Goal: Task Accomplishment & Management: Book appointment/travel/reservation

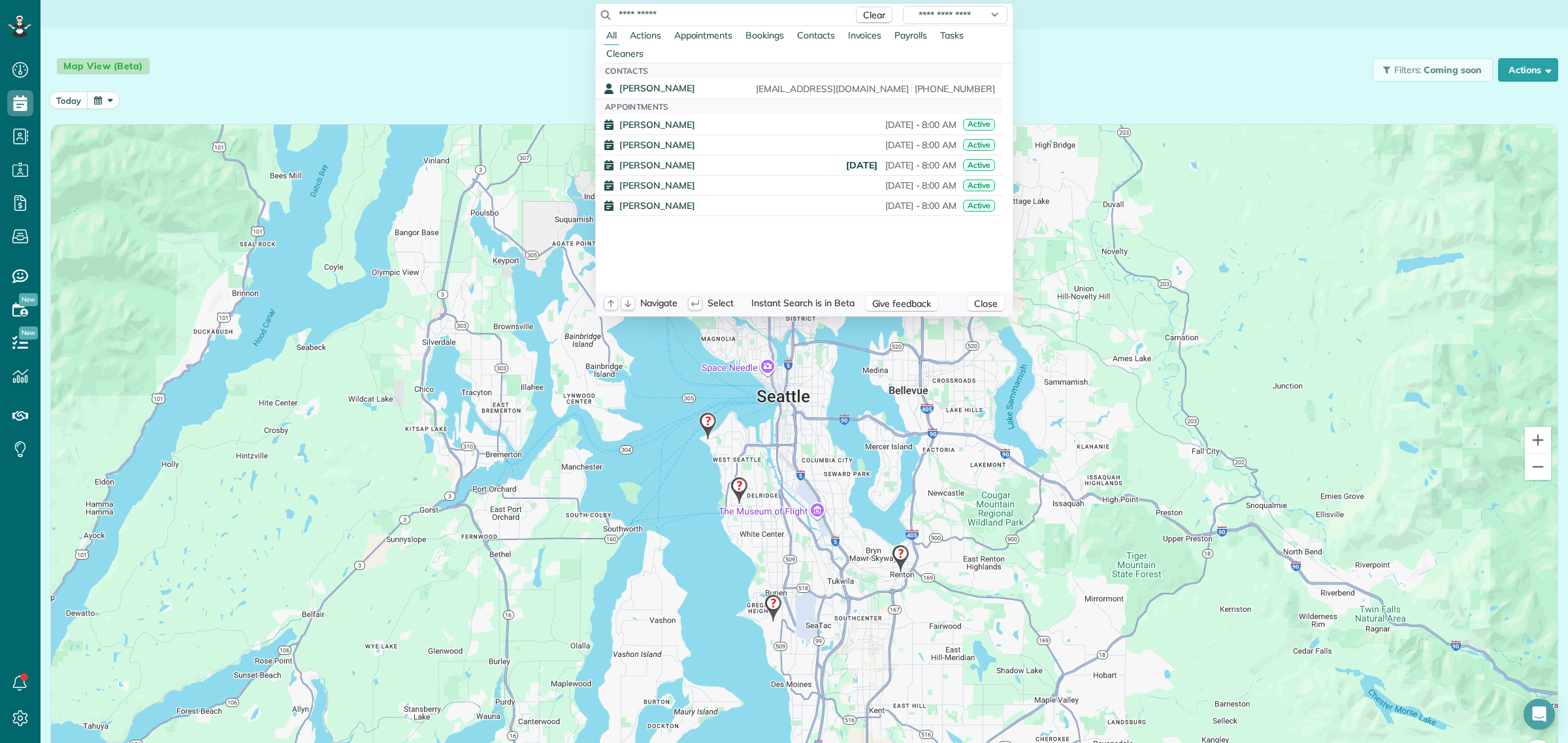
scroll to position [5, 5]
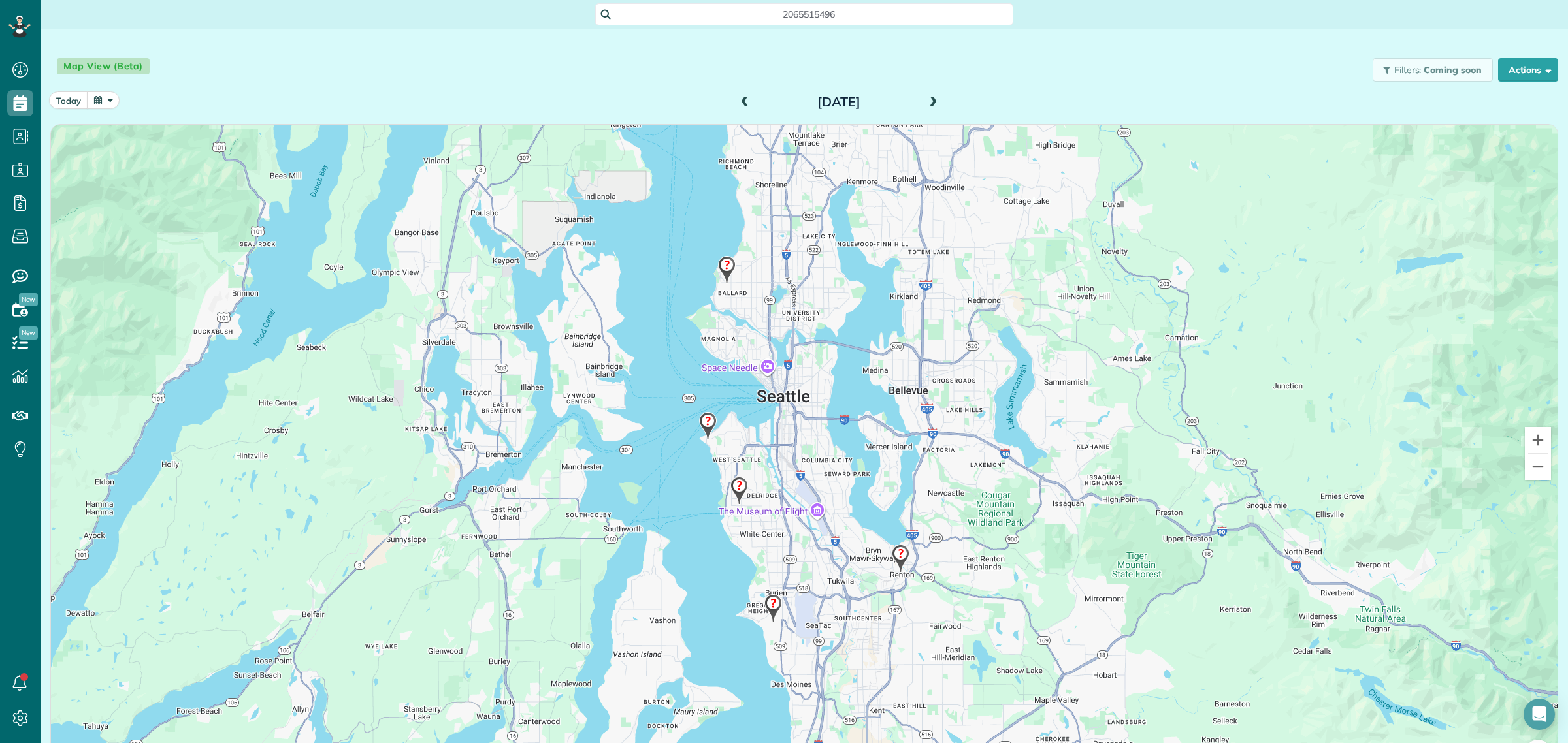
click at [432, 45] on html "Dashboard Scheduling Calendar View List View Dispatch View - Weekly scheduling …" at bounding box center [784, 372] width 1568 height 743
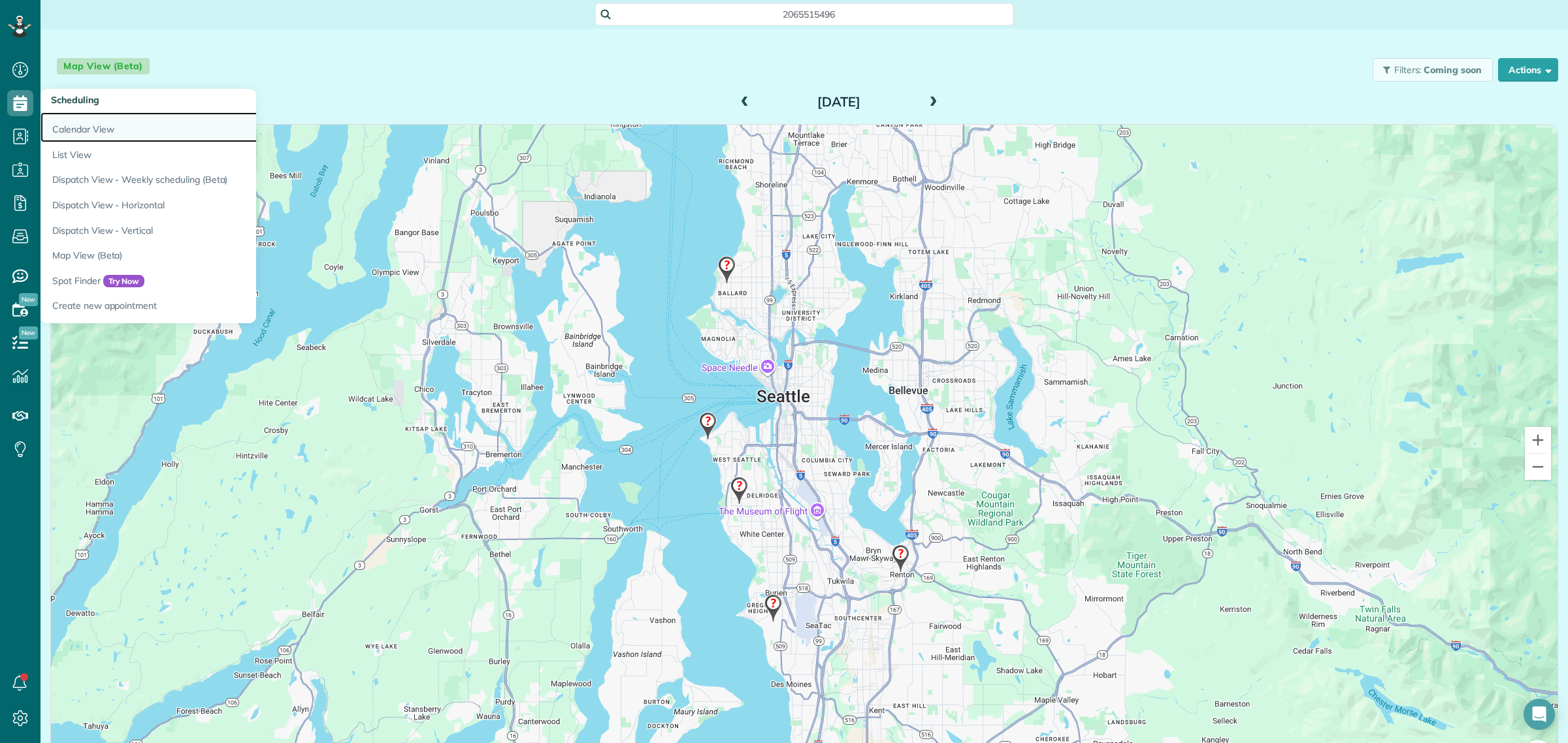
click at [77, 126] on link "Calendar View" at bounding box center [203, 127] width 327 height 30
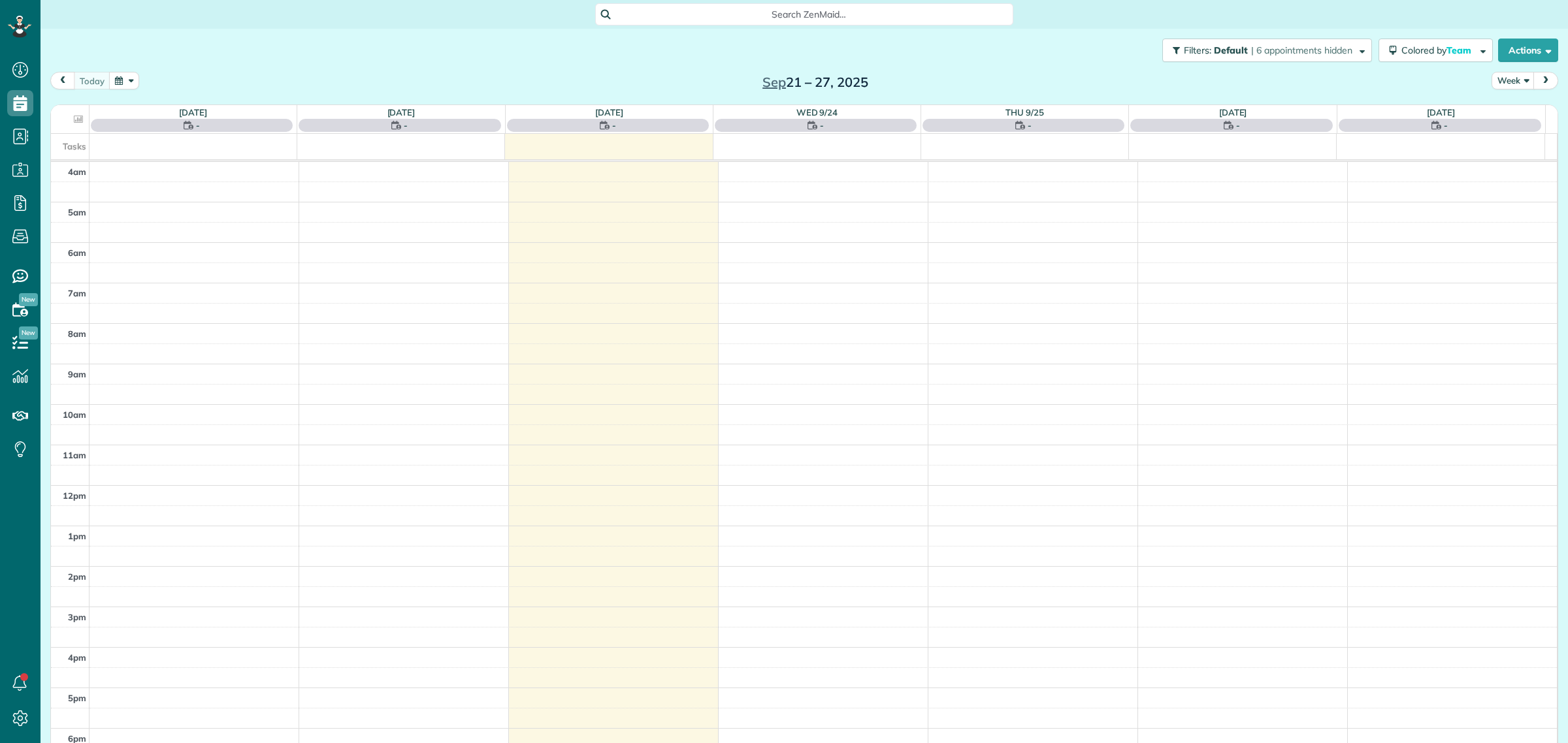
scroll to position [55, 0]
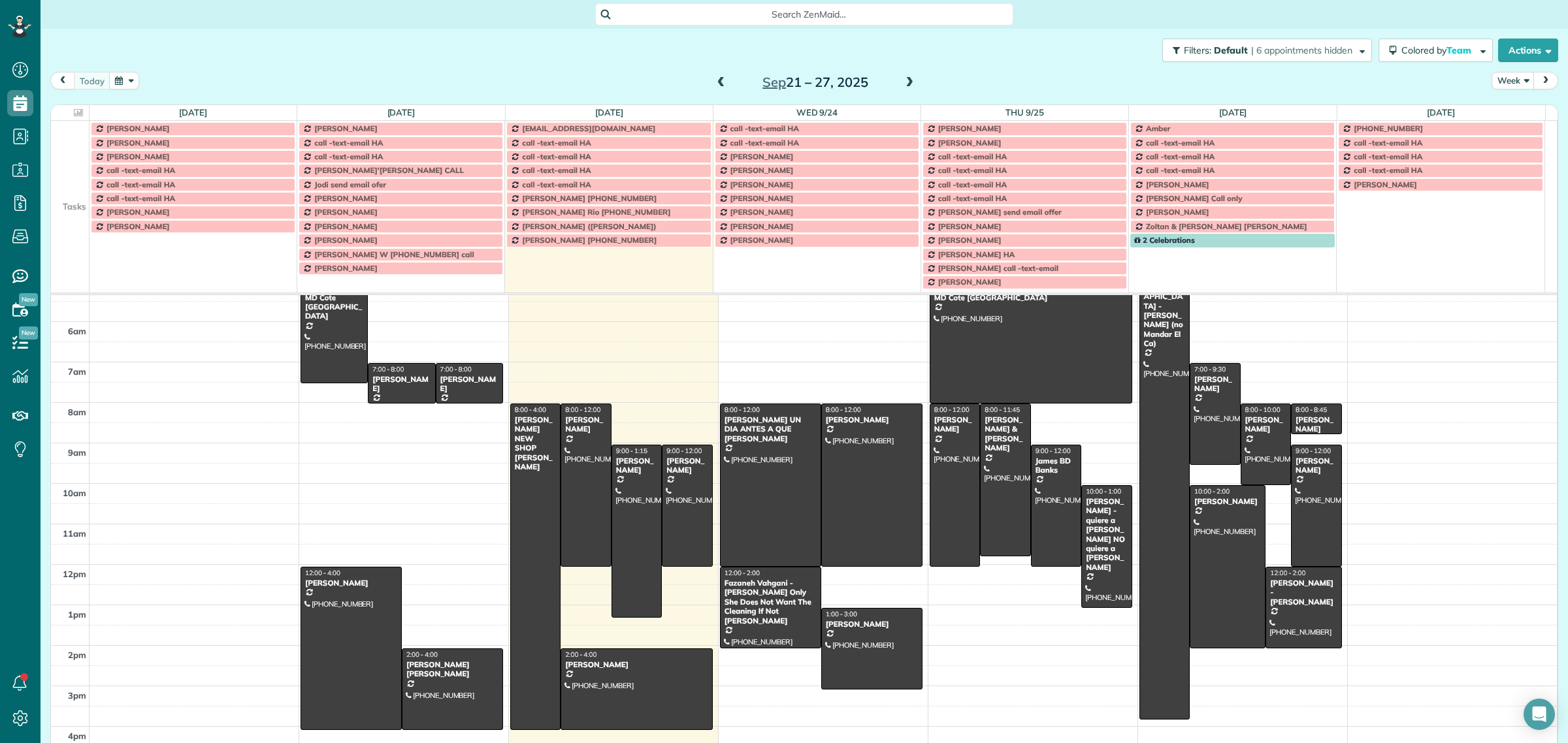
click at [59, 144] on td at bounding box center [70, 143] width 39 height 14
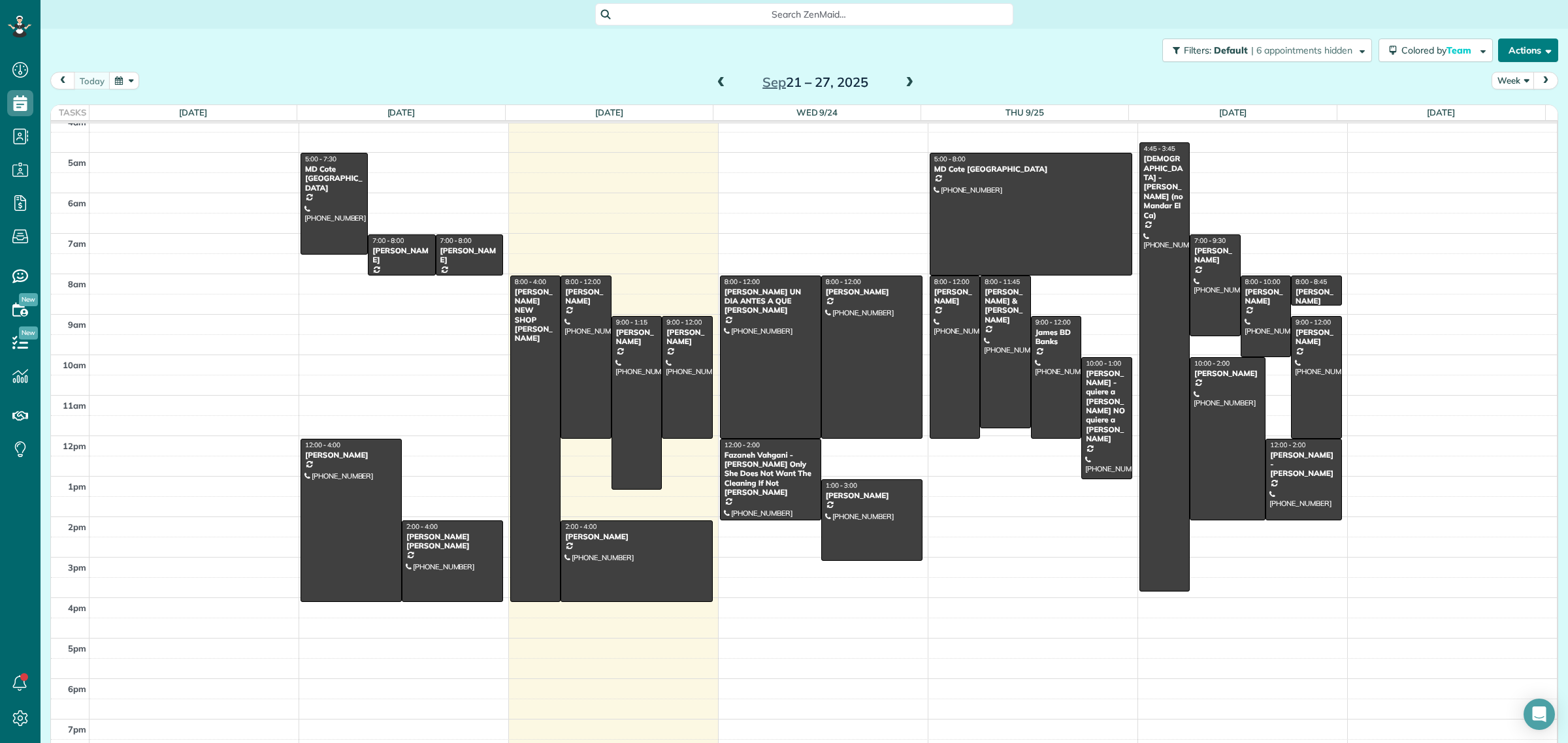
click at [1513, 57] on button "Actions" at bounding box center [1528, 50] width 60 height 24
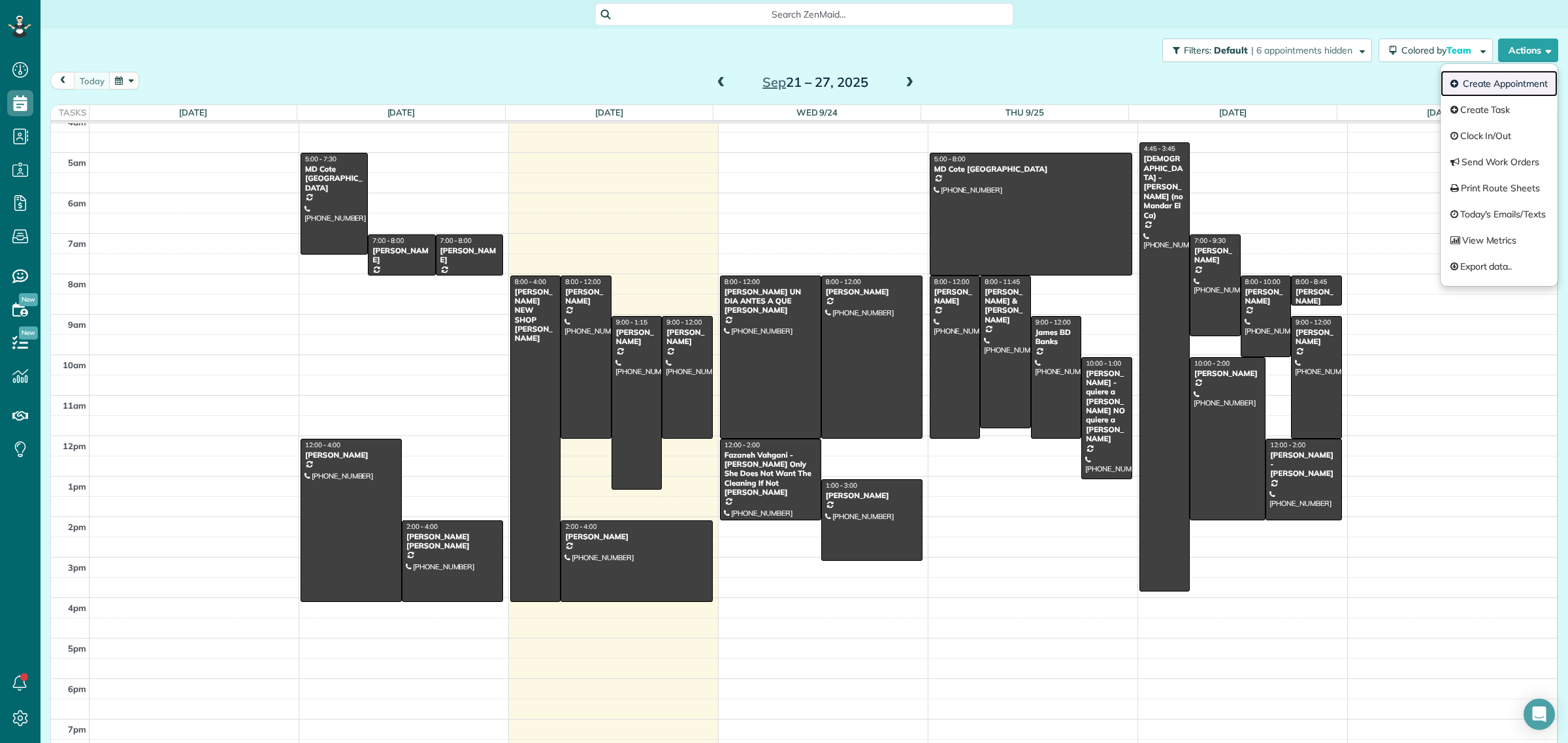
click at [1483, 87] on link "Create Appointment" at bounding box center [1499, 83] width 117 height 26
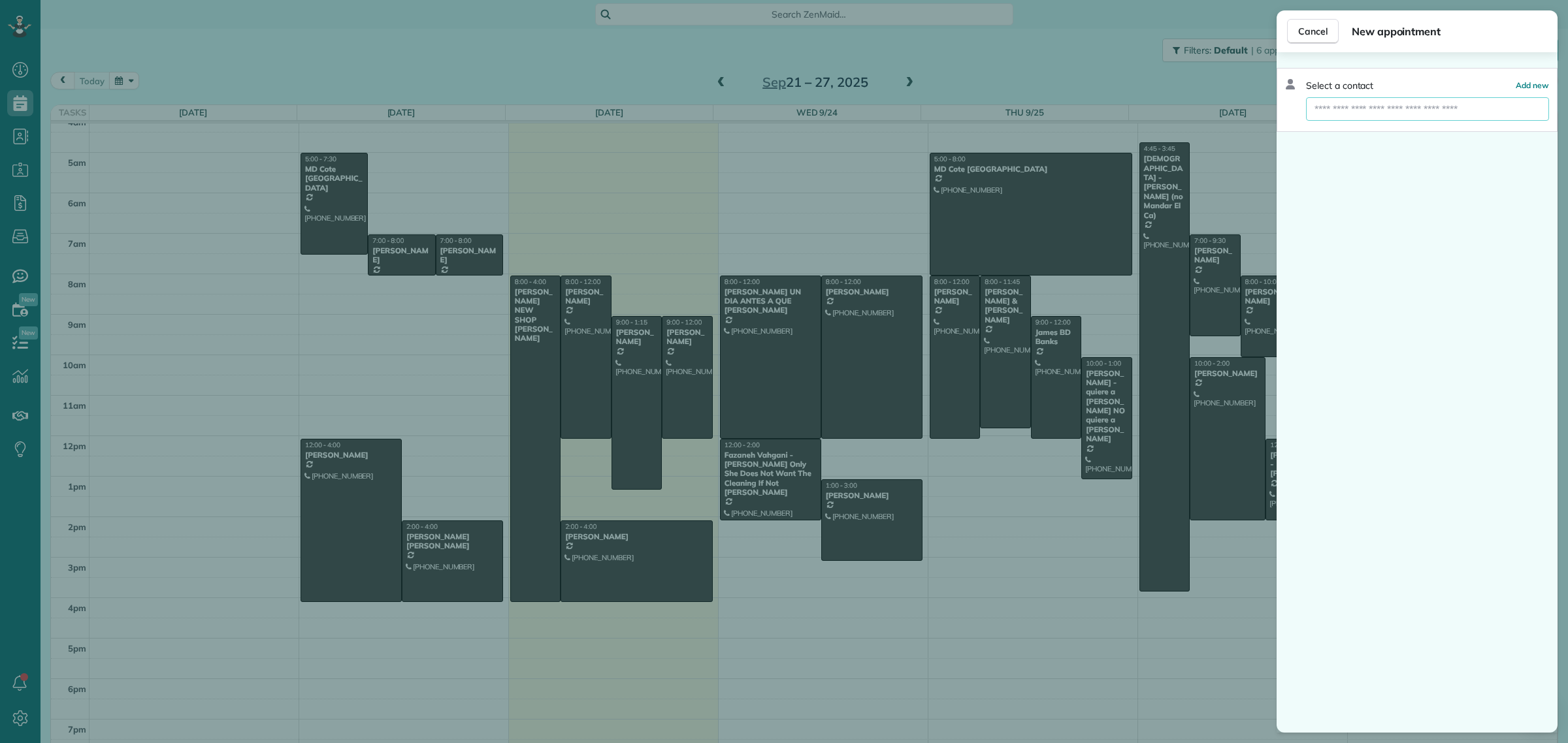
click at [1338, 114] on input "text" at bounding box center [1427, 108] width 243 height 24
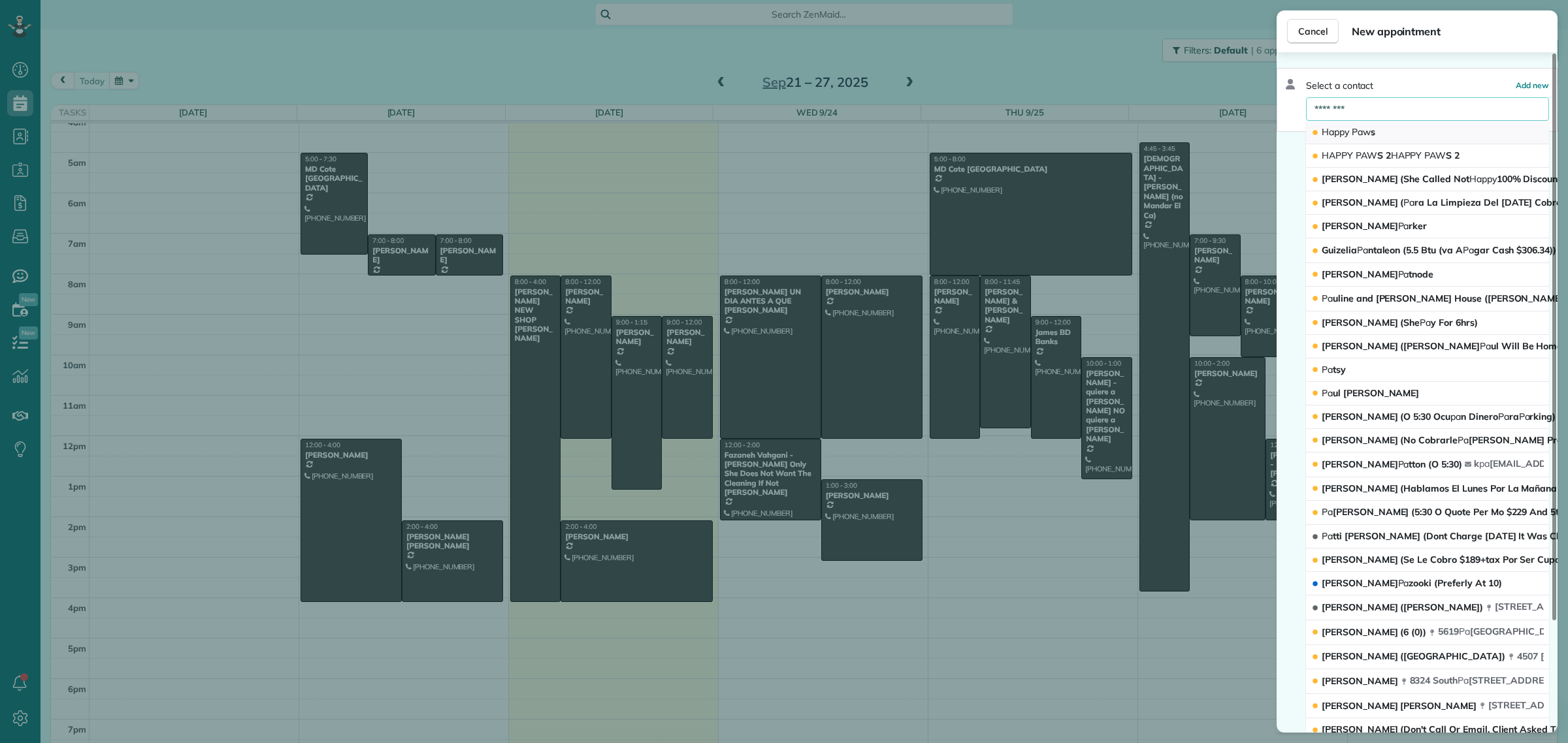
type input "********"
click at [1375, 133] on span "Happy Pa w s" at bounding box center [1348, 132] width 54 height 12
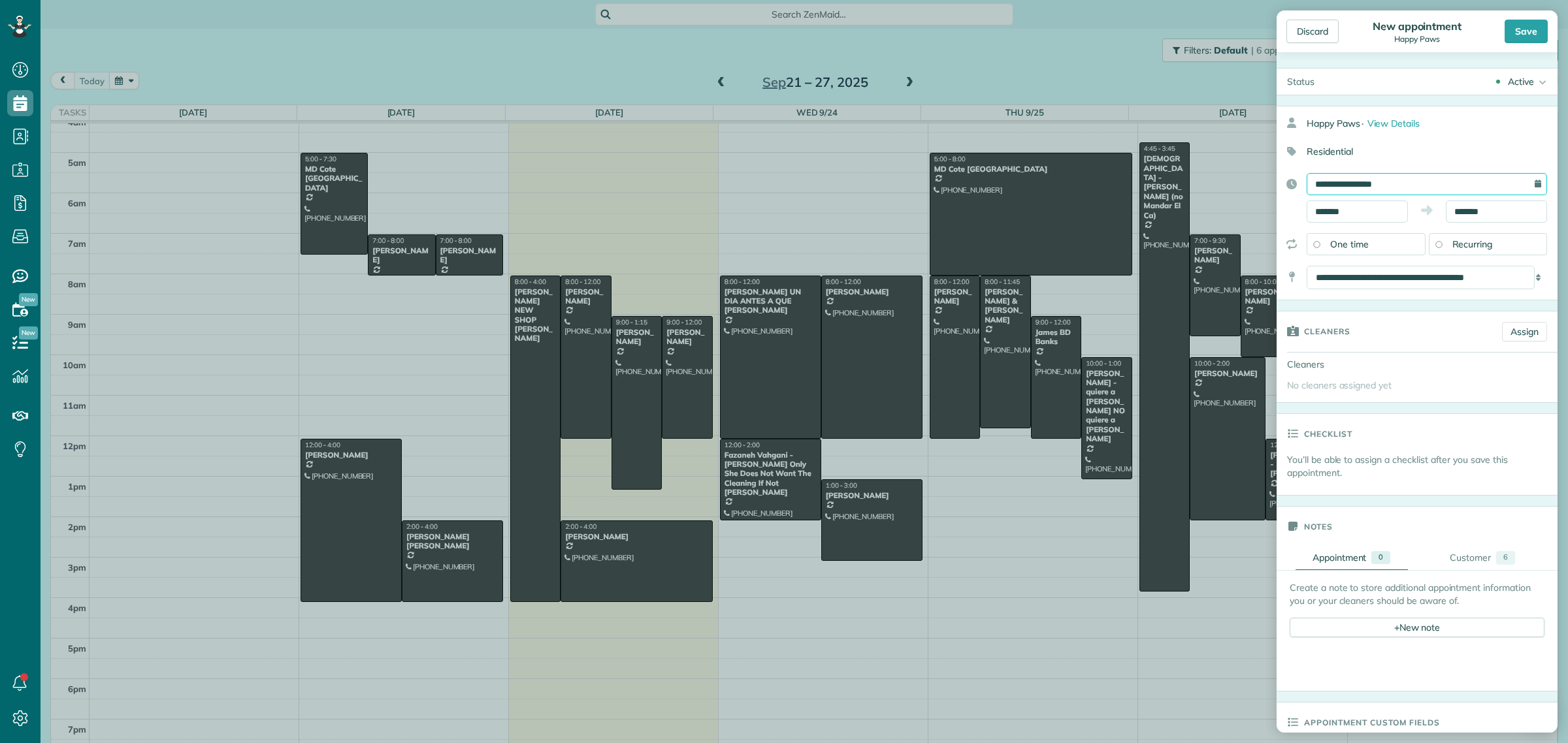
click at [1314, 182] on input "**********" at bounding box center [1426, 183] width 240 height 22
click at [1392, 314] on link "24" at bounding box center [1388, 313] width 21 height 21
type input "**********"
click at [1336, 208] on input "*******" at bounding box center [1357, 212] width 102 height 22
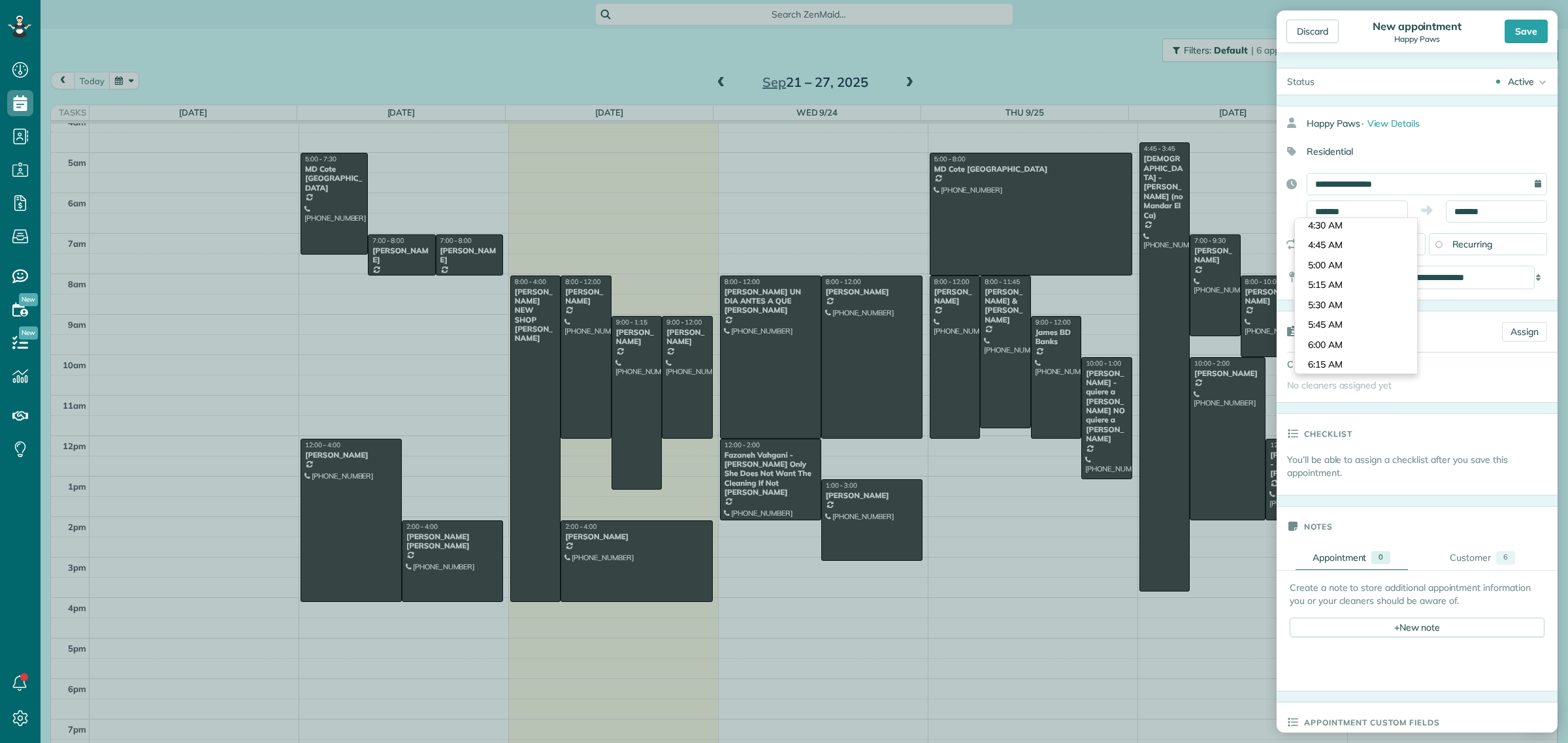
type input "*******"
click at [1347, 265] on body "Dashboard Scheduling Calendar View List View Dispatch View - Weekly scheduling …" at bounding box center [784, 372] width 1568 height 743
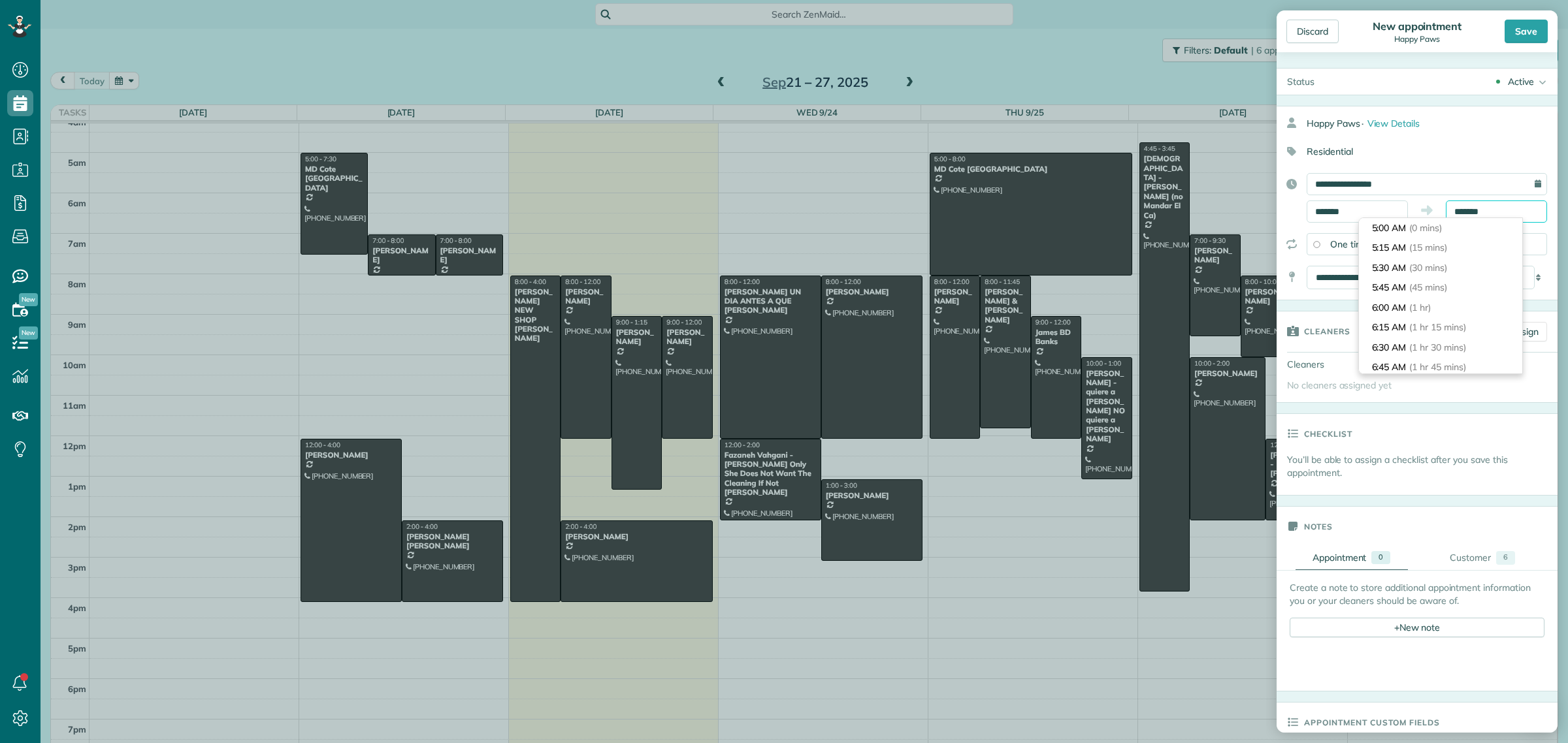
click at [1481, 211] on input "*******" at bounding box center [1497, 212] width 102 height 22
type input "********"
click at [1419, 288] on li "11:30 AM (6 hrs 30 mins)" at bounding box center [1440, 297] width 163 height 20
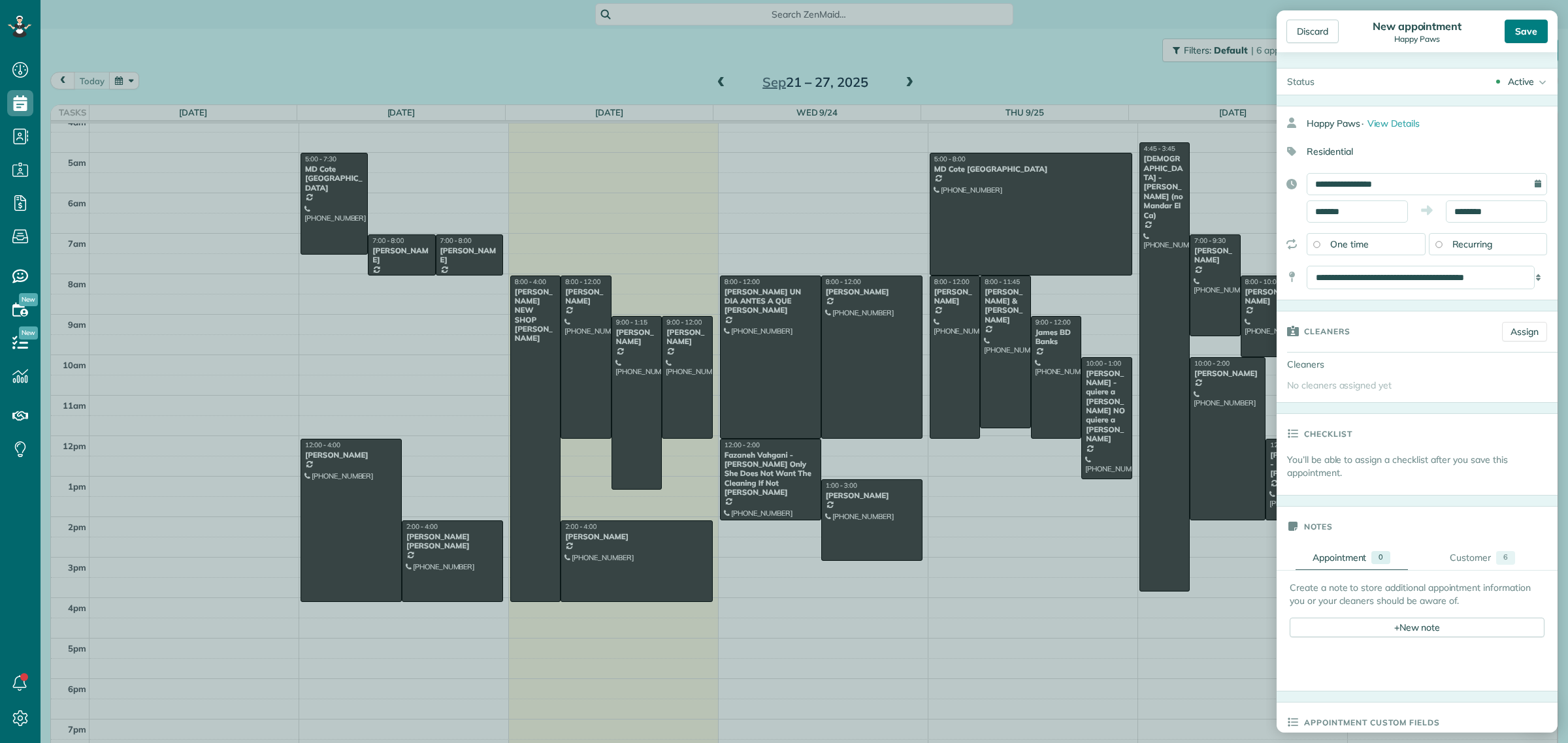
click at [1527, 31] on div "Save" at bounding box center [1526, 31] width 43 height 24
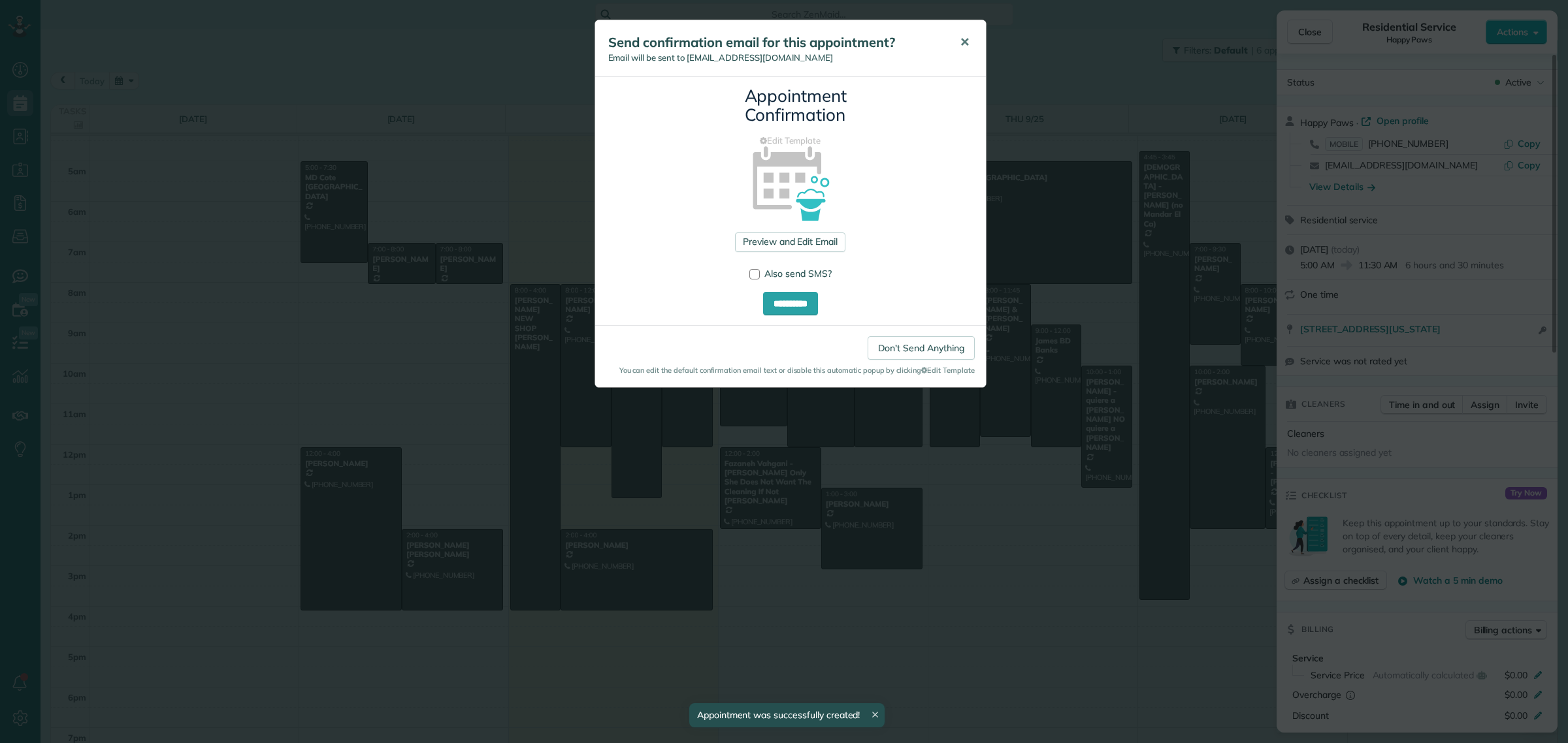
click at [965, 43] on span "✕" at bounding box center [964, 42] width 10 height 15
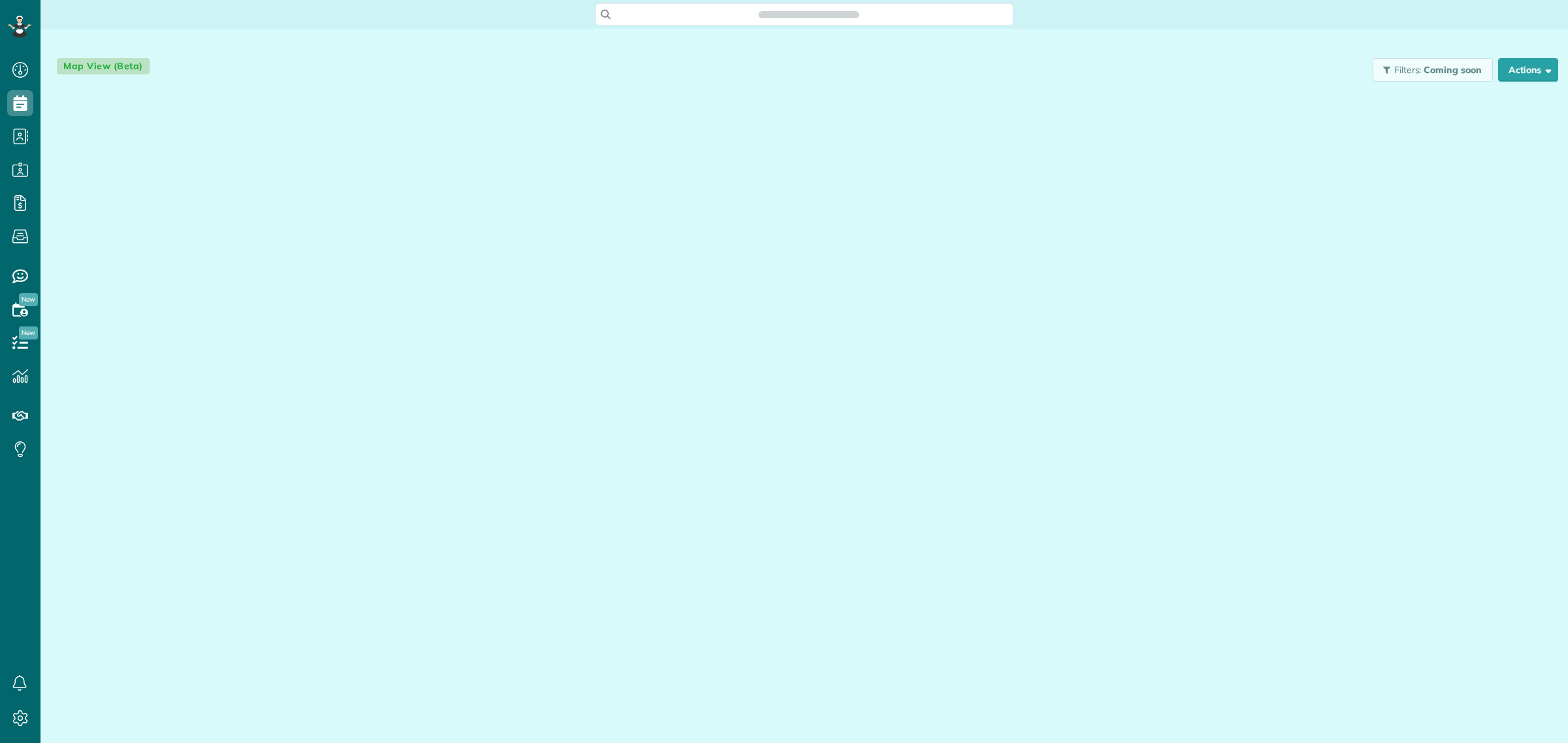
scroll to position [5, 5]
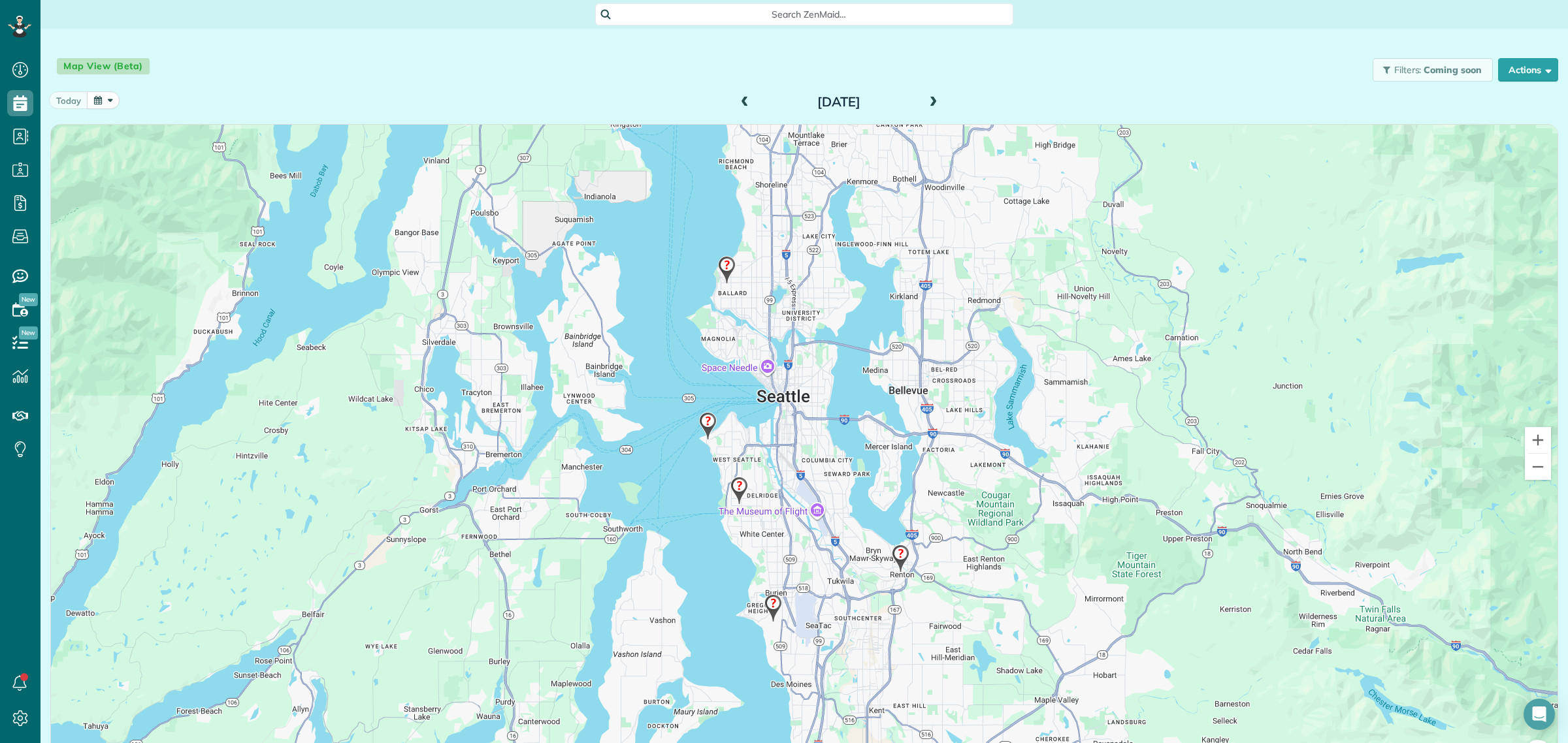
click at [926, 96] on span at bounding box center [933, 102] width 14 height 20
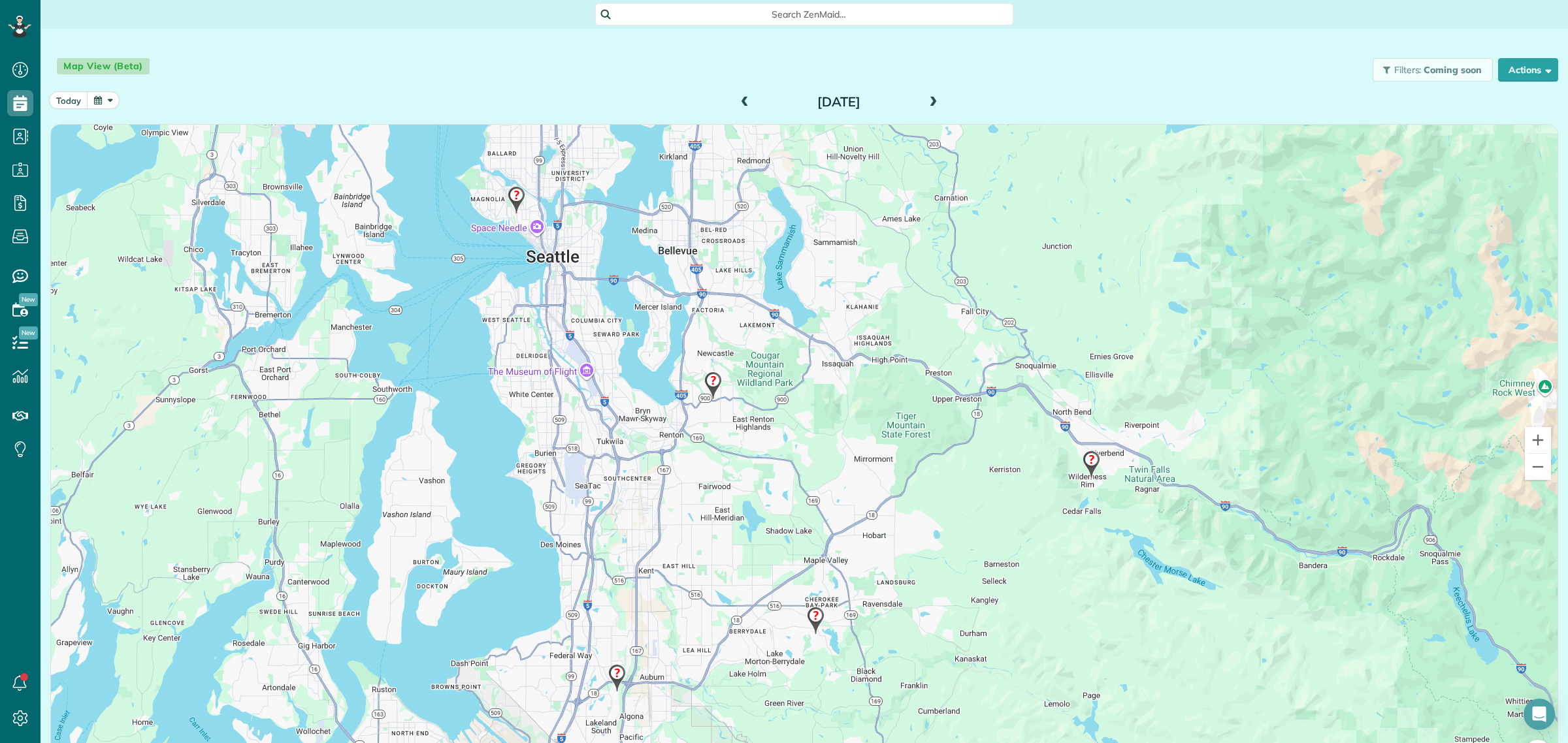
click at [707, 384] on img at bounding box center [713, 385] width 28 height 39
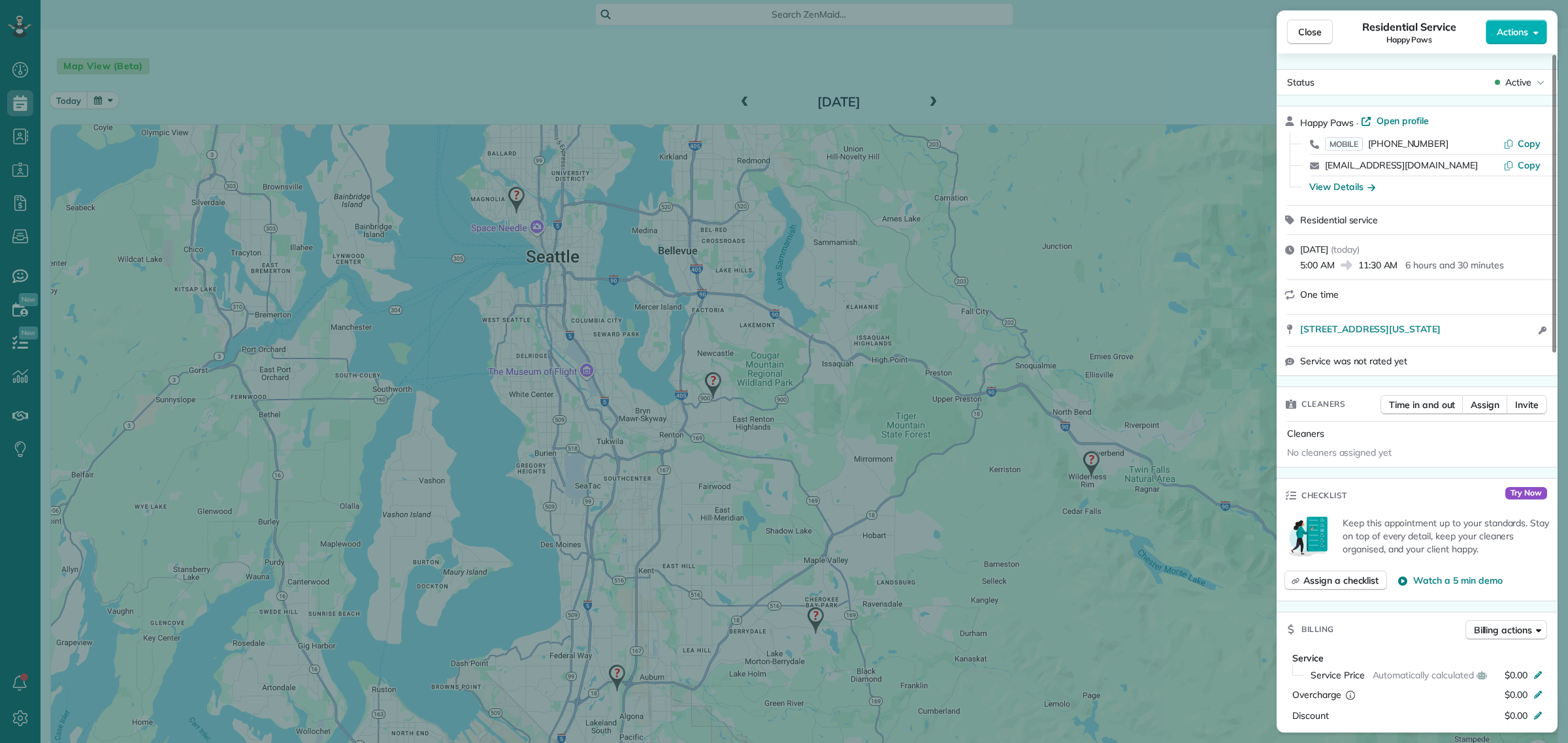
drag, startPoint x: 1356, startPoint y: 121, endPoint x: 1299, endPoint y: 119, distance: 57.0
click at [1300, 119] on div "Happy Paws · Open profile" at bounding box center [1425, 122] width 249 height 15
drag, startPoint x: 1536, startPoint y: 318, endPoint x: 1300, endPoint y: 335, distance: 236.6
click at [1300, 335] on div "1314 Union AVE NE Suit #3 WA Washington 98059 Open in maps Open in maps Open ac…" at bounding box center [1417, 330] width 281 height 31
click at [1302, 40] on button "Close" at bounding box center [1309, 32] width 45 height 25
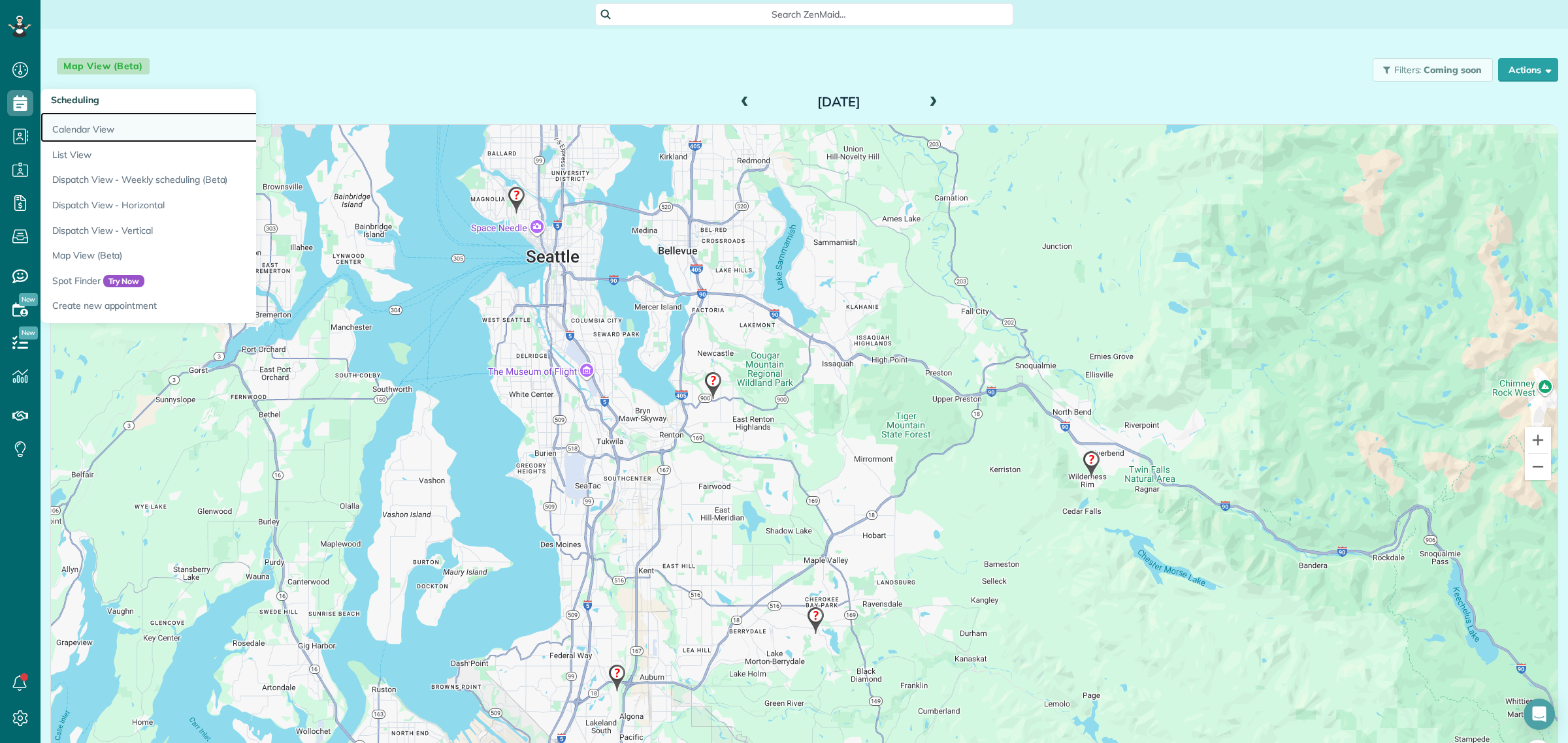
click at [92, 130] on link "Calendar View" at bounding box center [203, 127] width 327 height 30
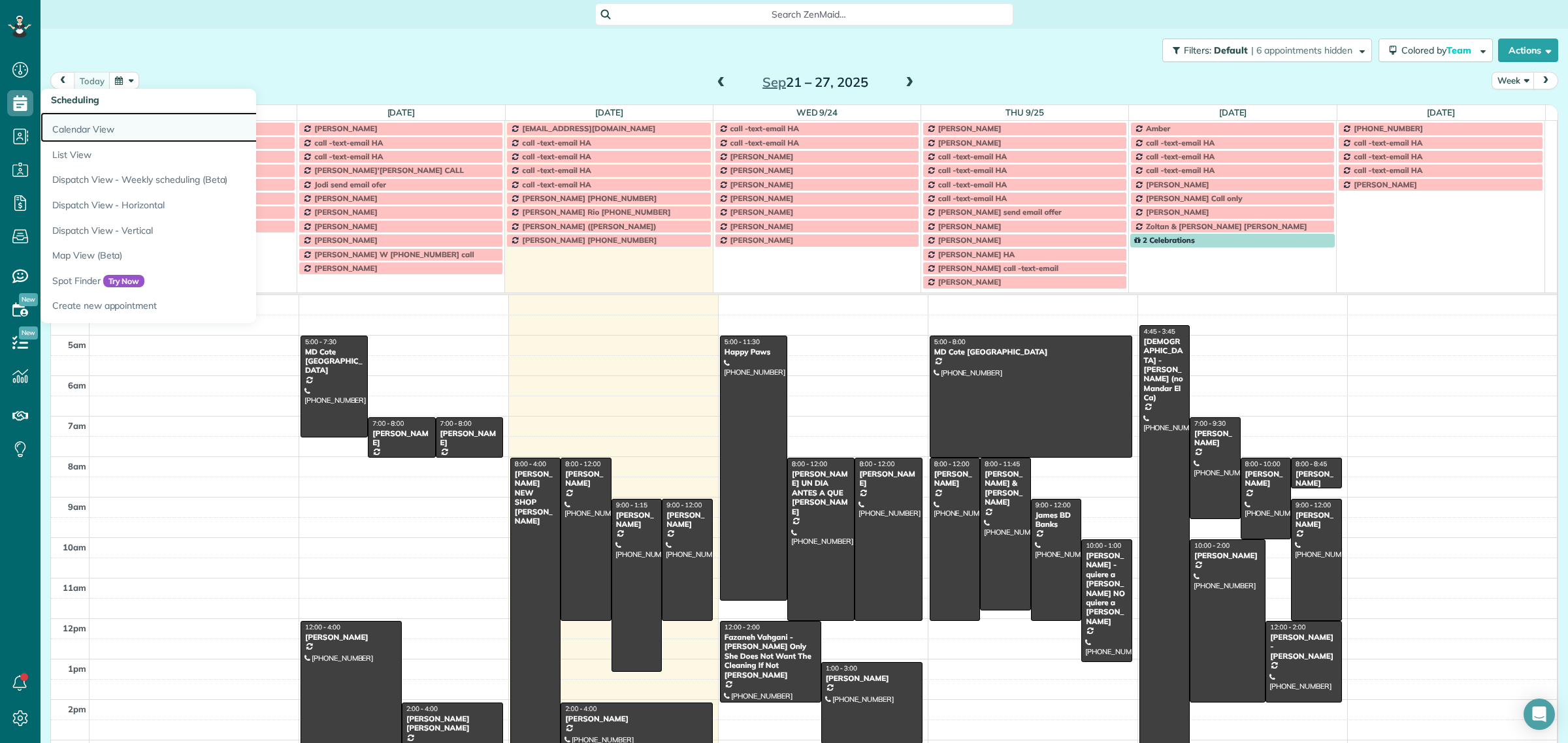
click at [77, 136] on link "Calendar View" at bounding box center [203, 127] width 327 height 30
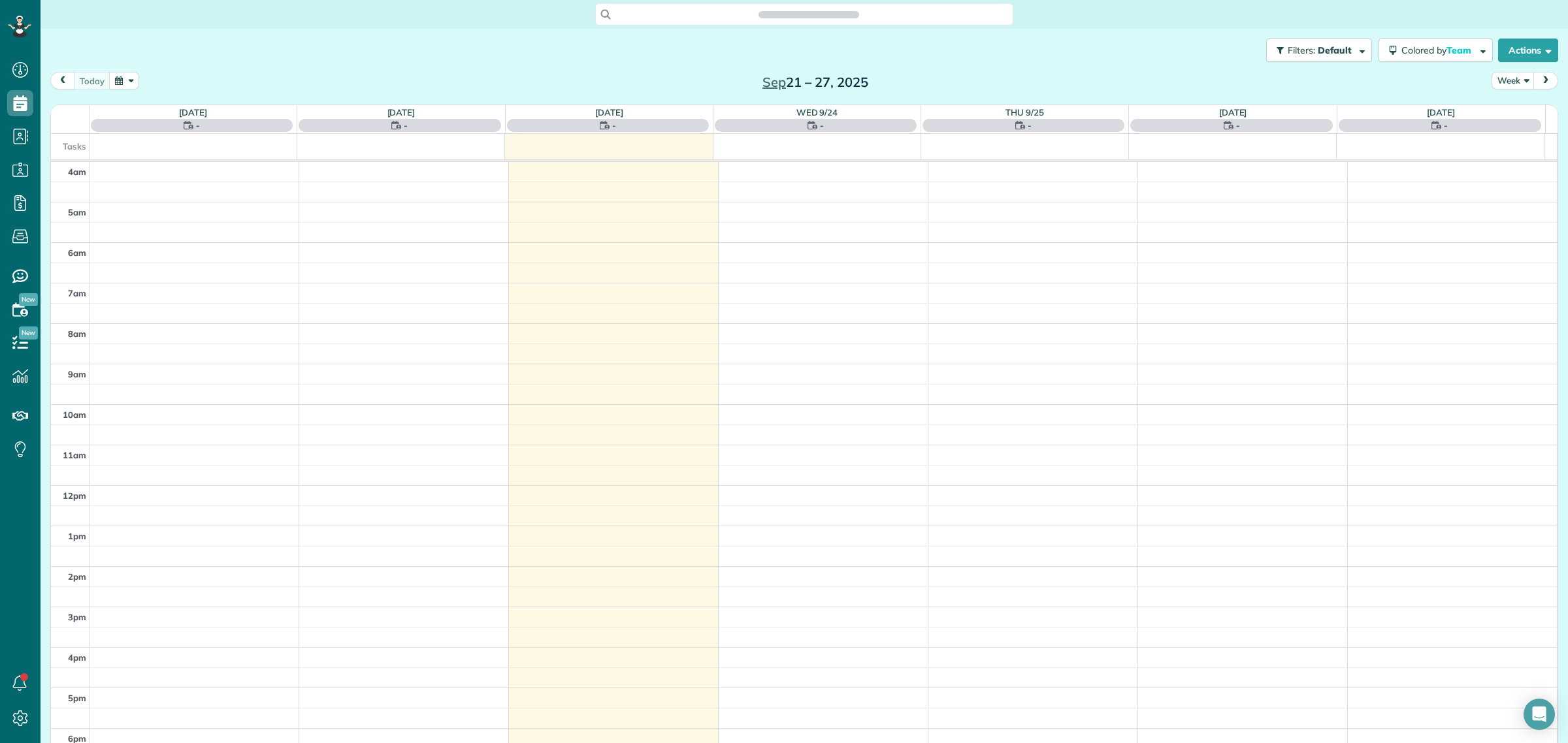
scroll to position [55, 0]
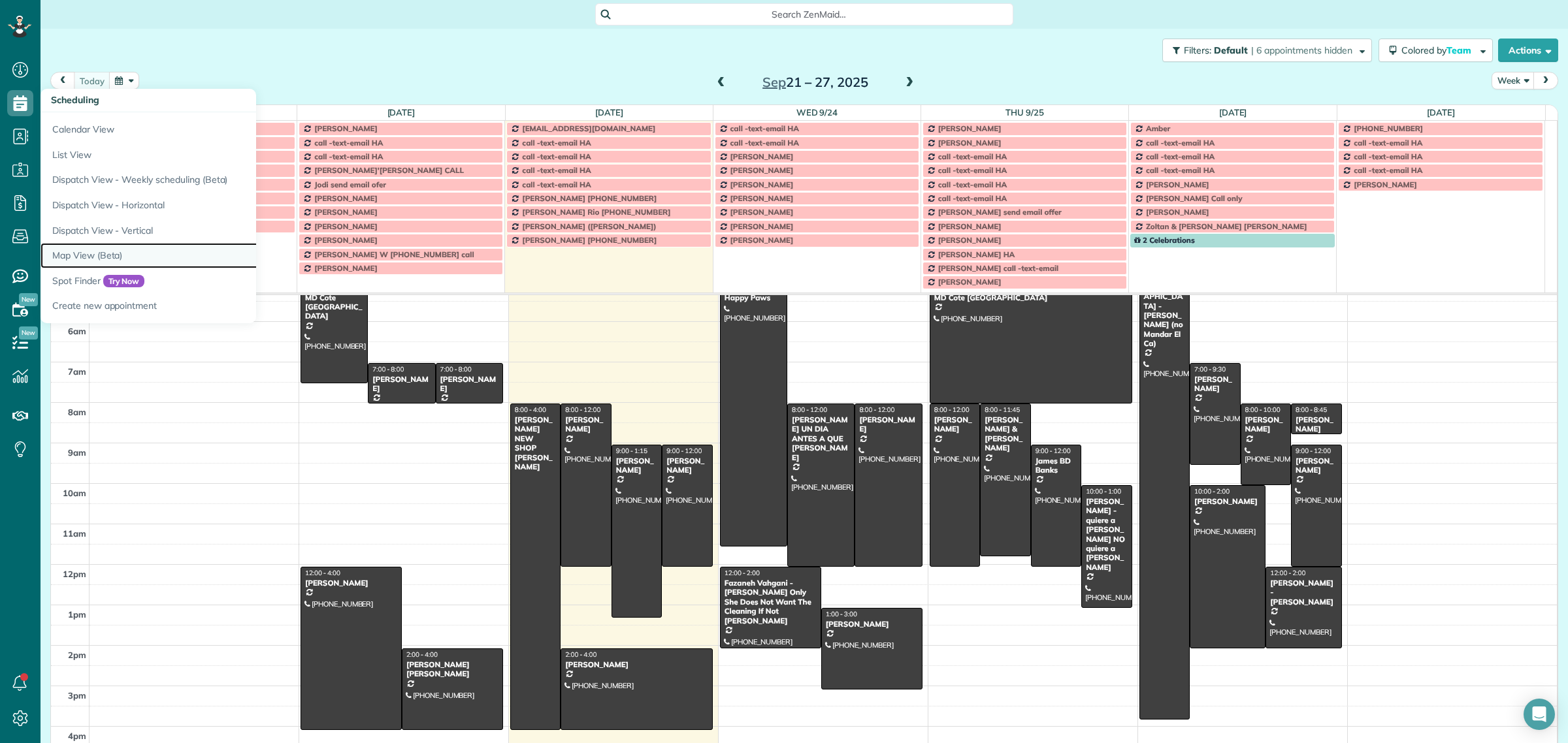
click at [80, 263] on link "Map View (Beta)" at bounding box center [203, 256] width 327 height 26
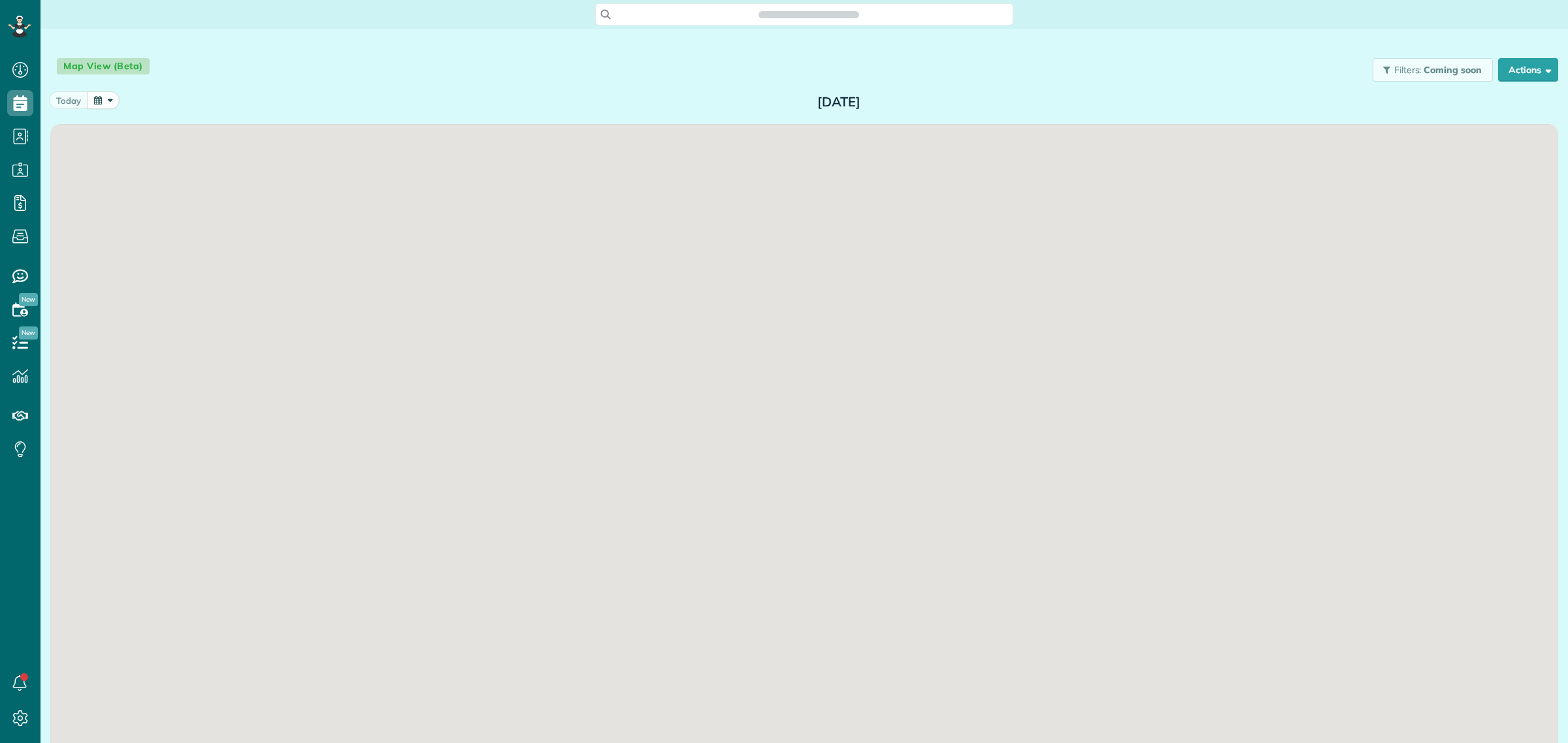
scroll to position [5, 5]
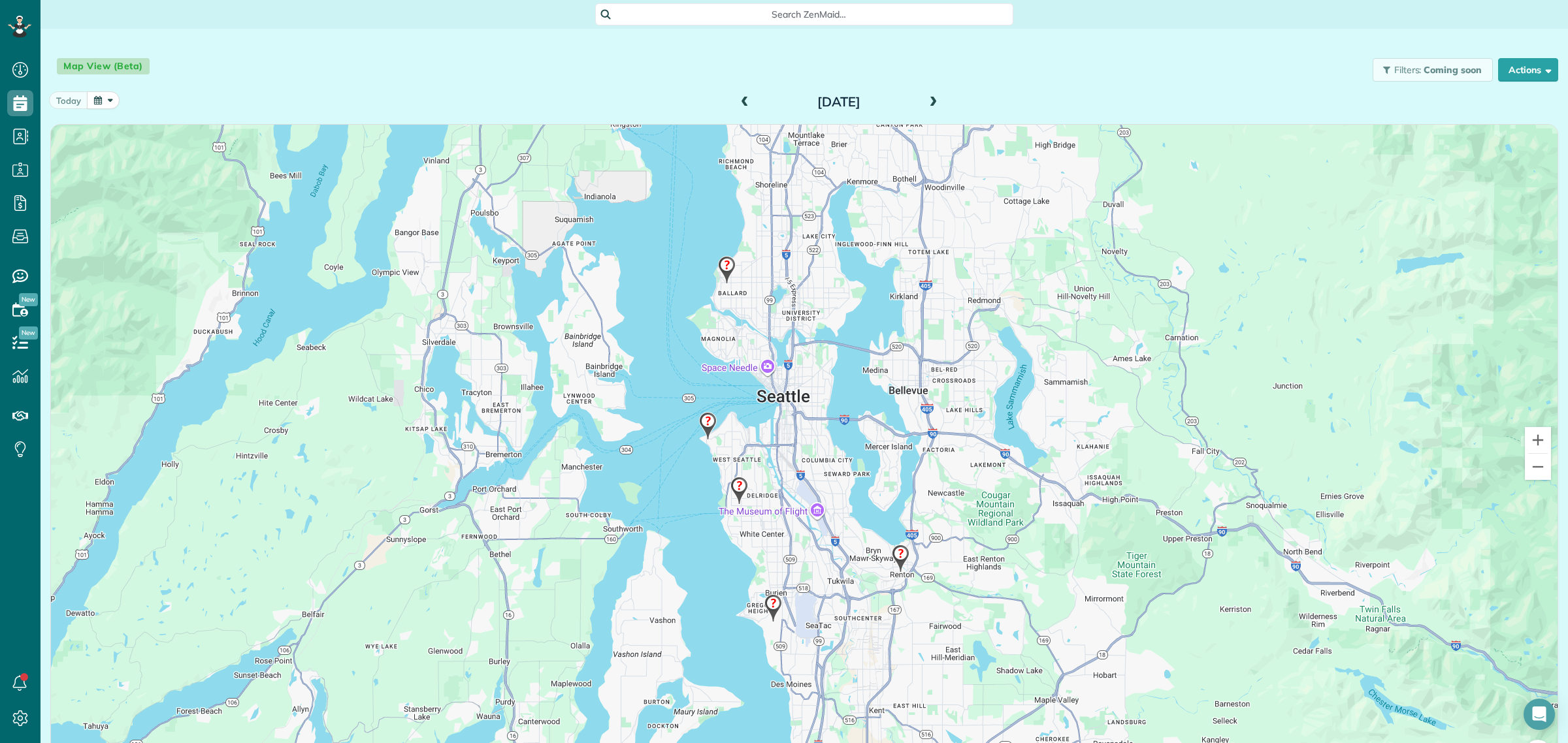
click at [929, 106] on span at bounding box center [933, 103] width 14 height 12
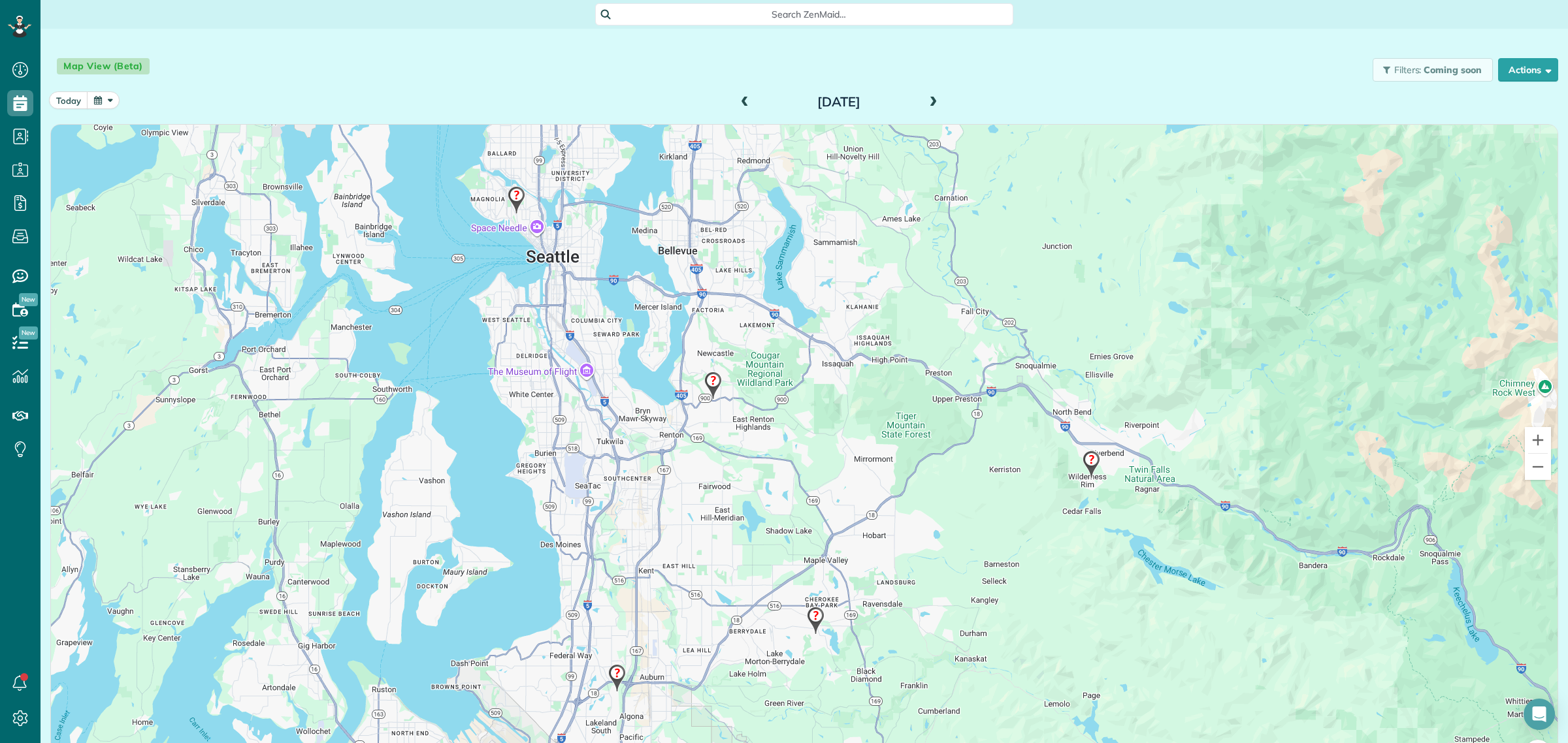
click at [510, 194] on img at bounding box center [516, 200] width 28 height 39
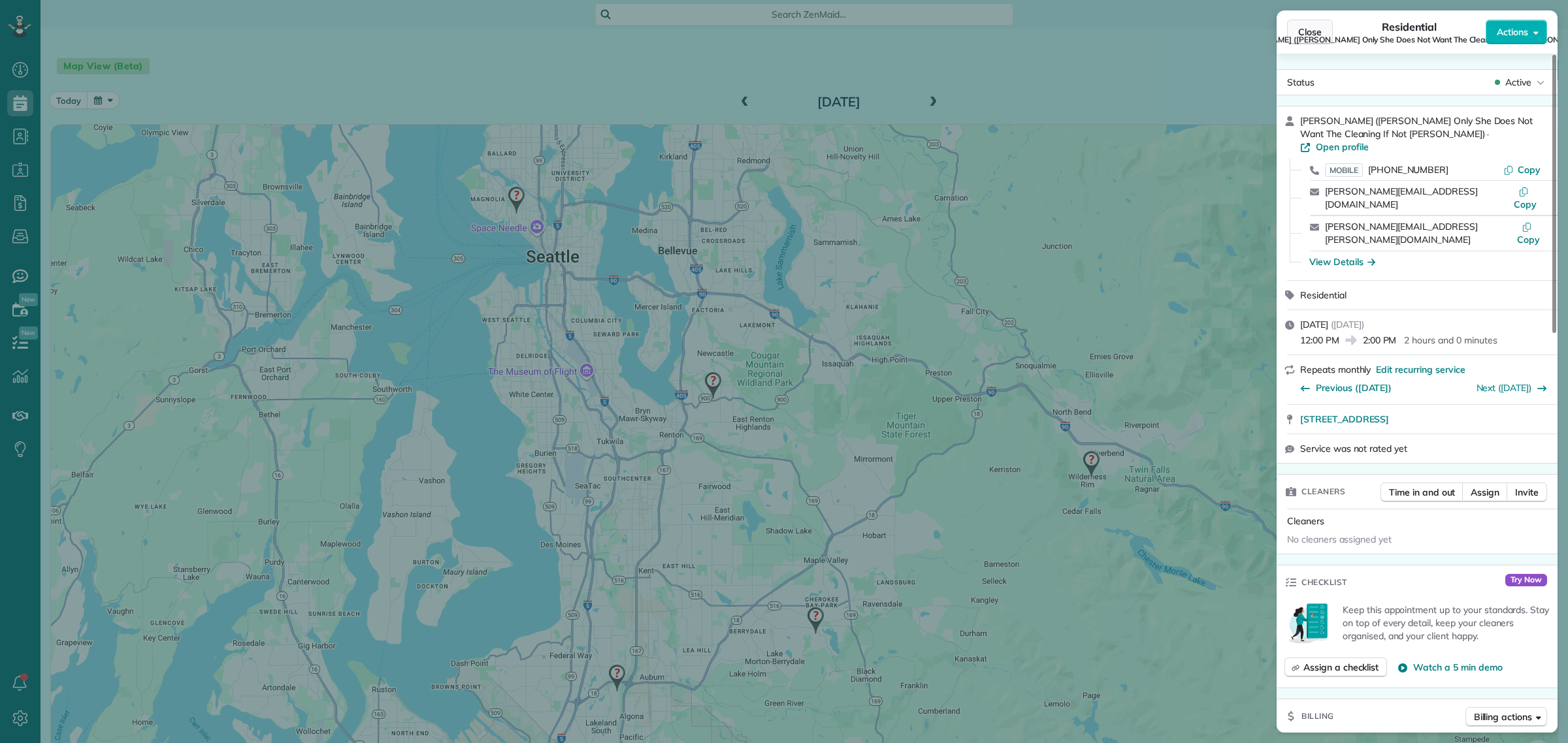
click at [1300, 20] on button "Close" at bounding box center [1309, 32] width 45 height 25
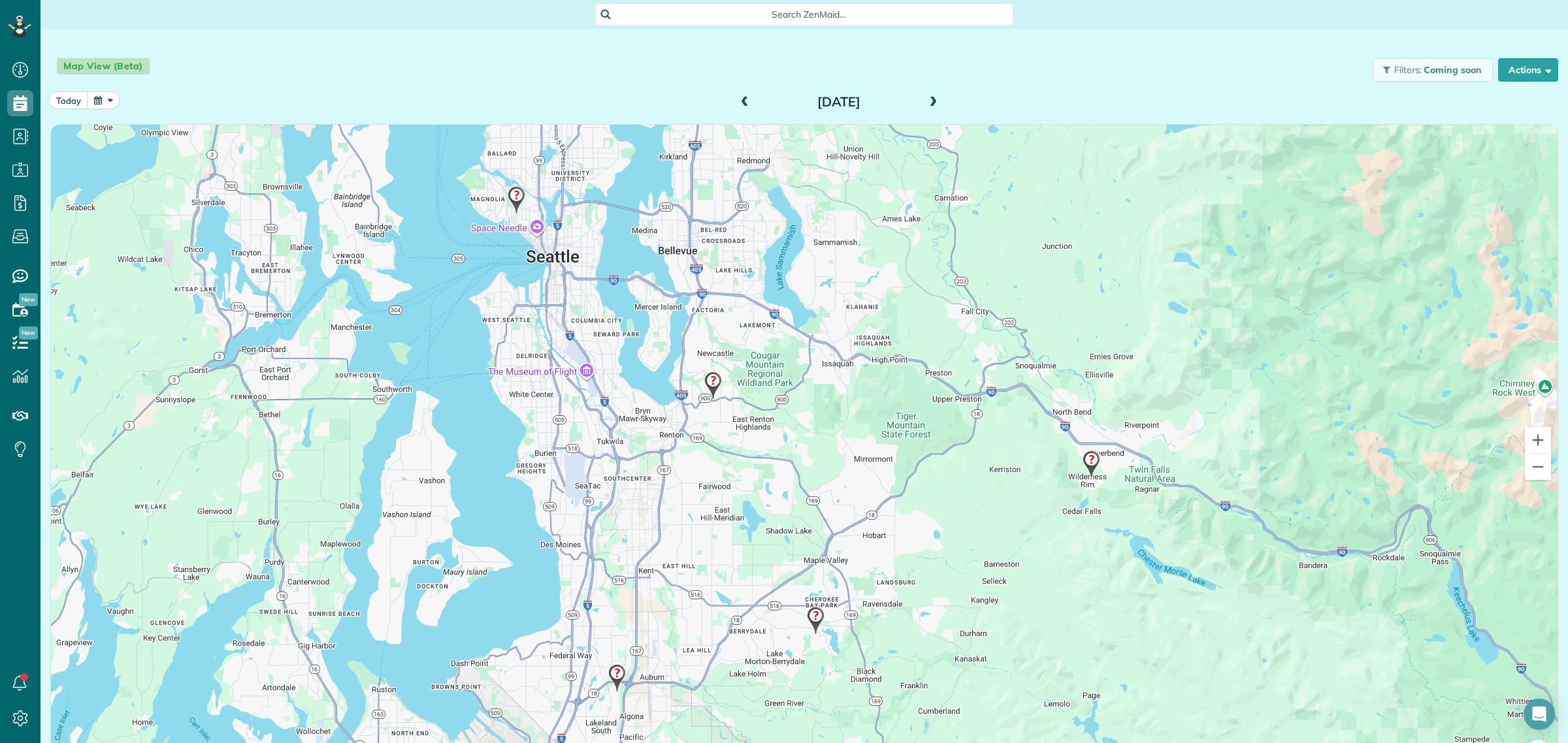
click at [928, 102] on span at bounding box center [933, 103] width 14 height 12
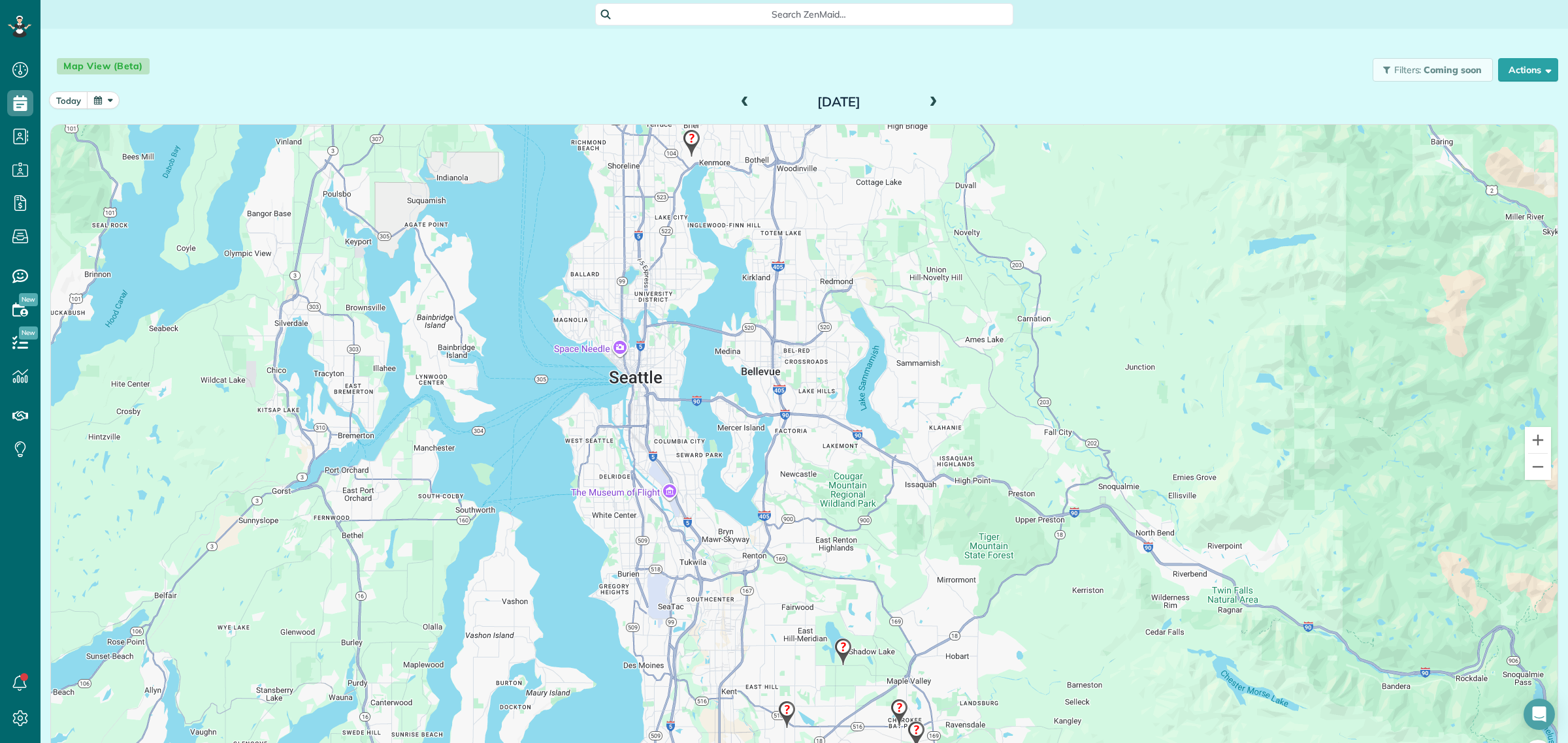
click at [926, 93] on span at bounding box center [933, 102] width 14 height 20
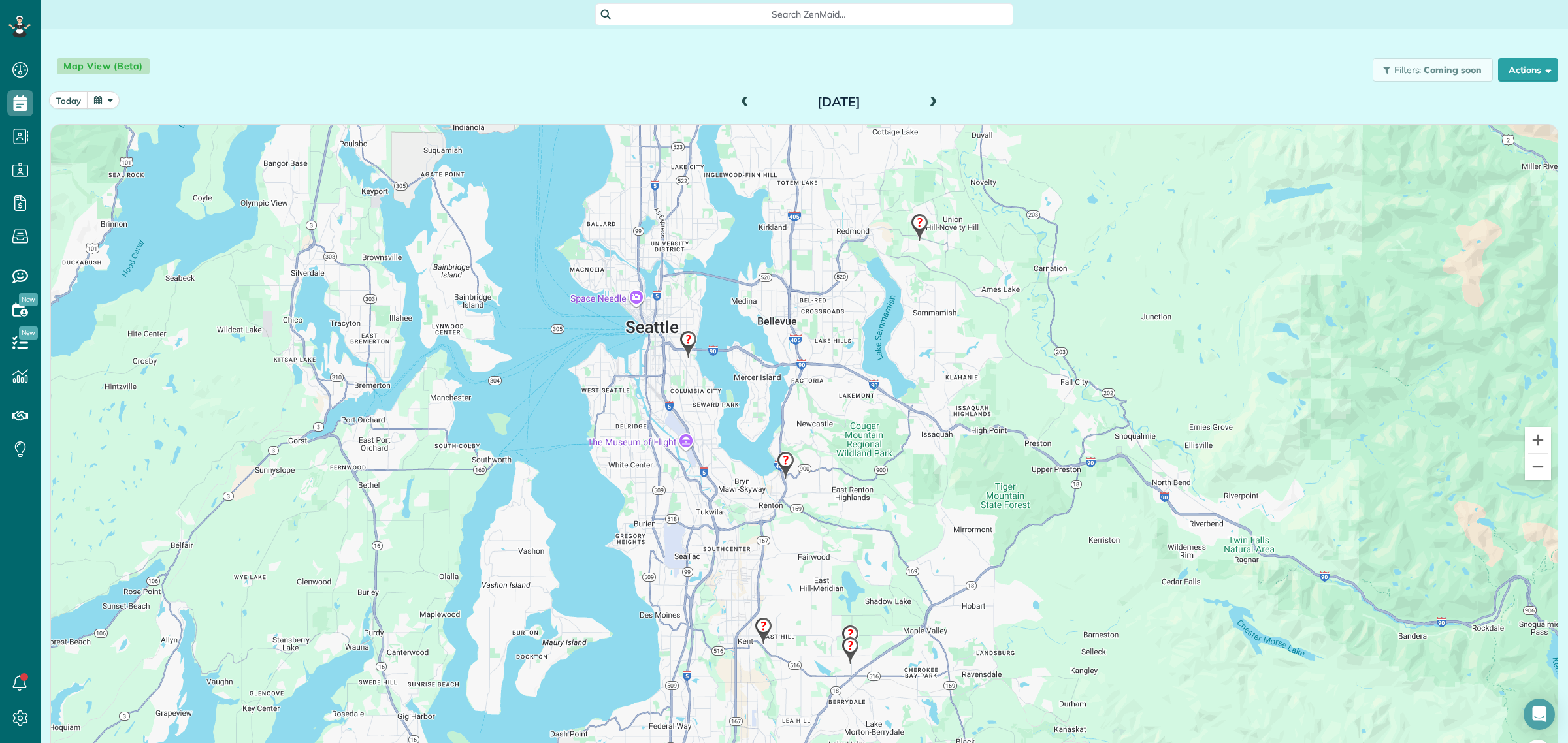
click at [739, 105] on span at bounding box center [745, 103] width 14 height 12
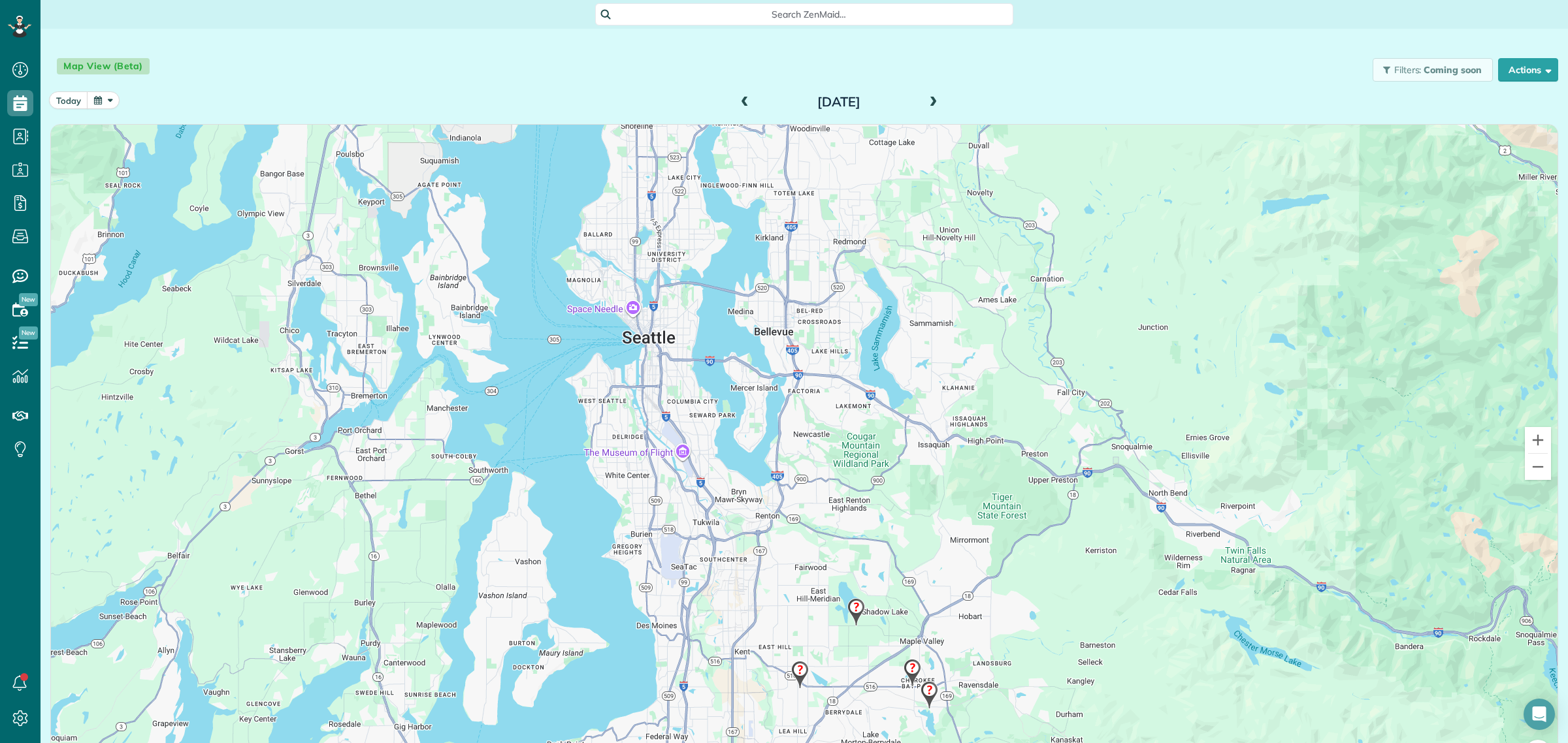
click at [739, 105] on span at bounding box center [745, 103] width 14 height 12
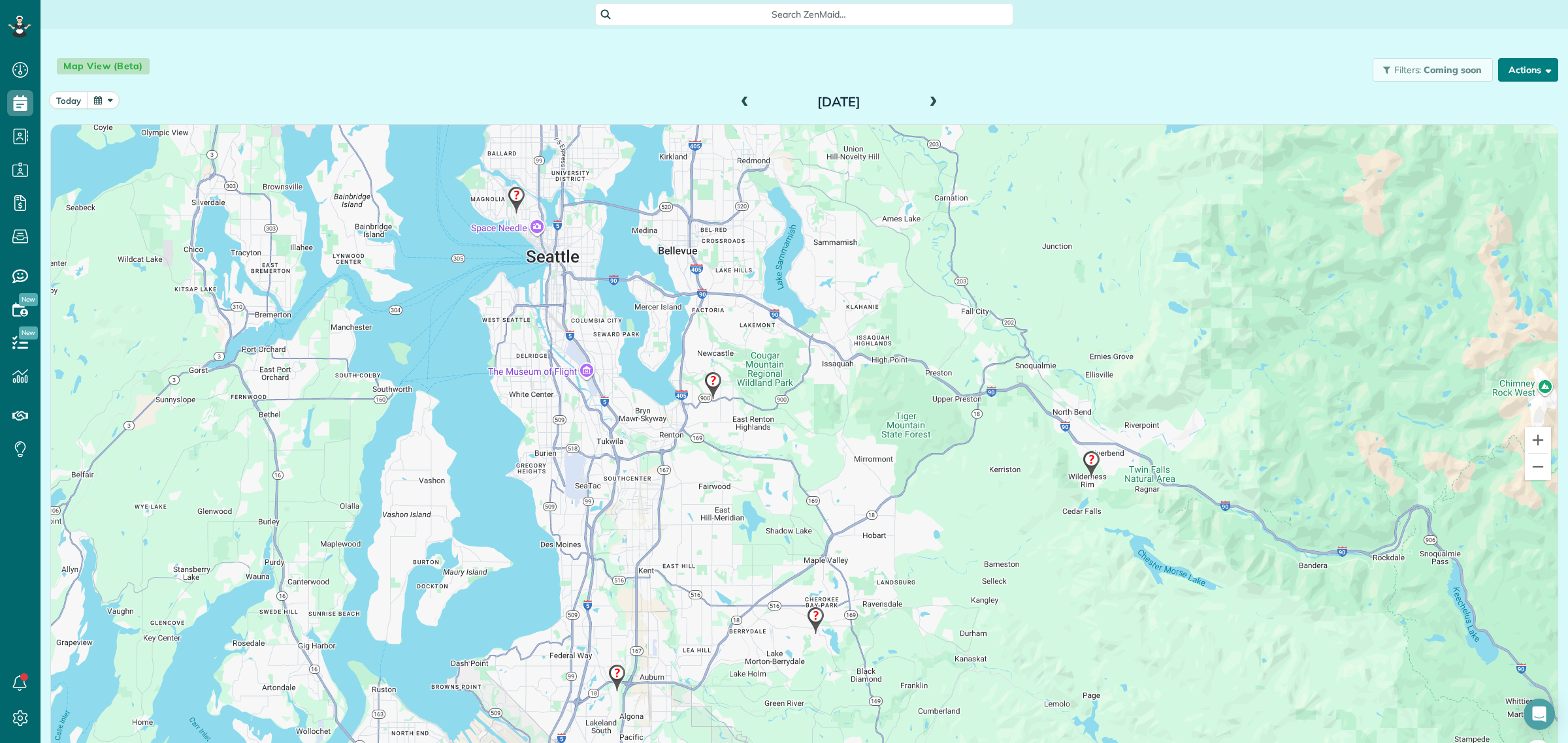
click at [1506, 65] on button "Actions" at bounding box center [1528, 70] width 60 height 24
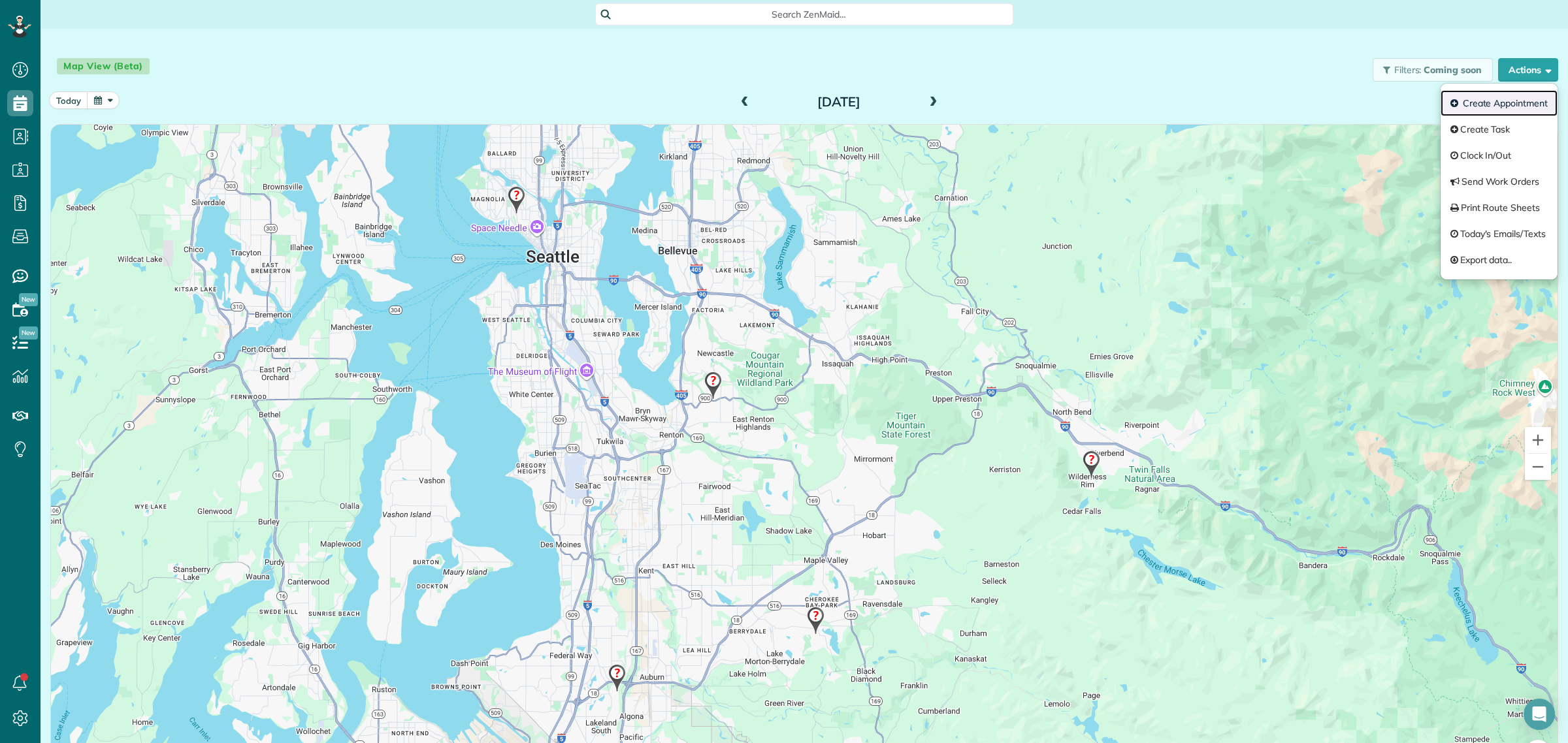
click at [1506, 110] on link "Create Appointment" at bounding box center [1499, 103] width 117 height 26
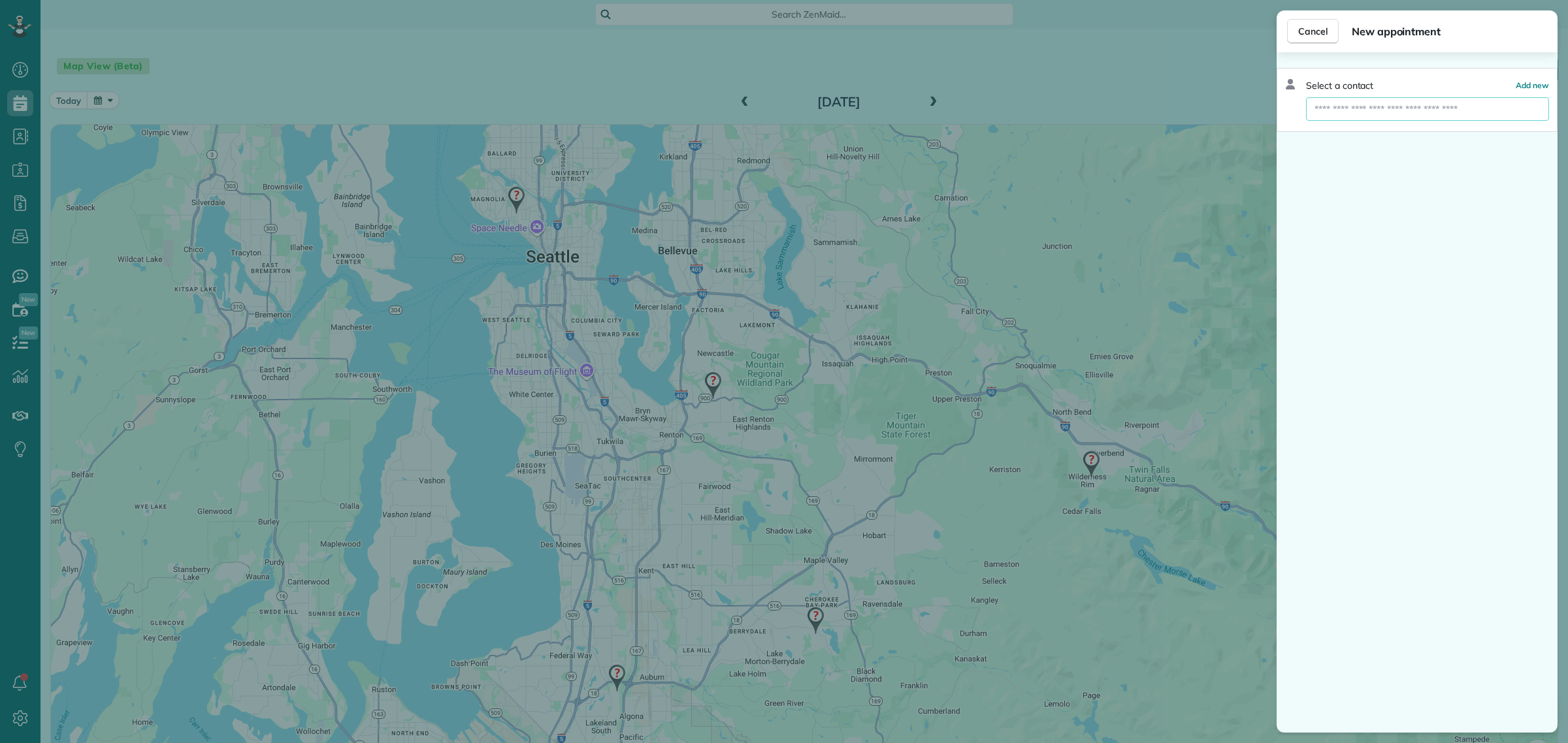
click at [1388, 112] on input "text" at bounding box center [1427, 108] width 243 height 24
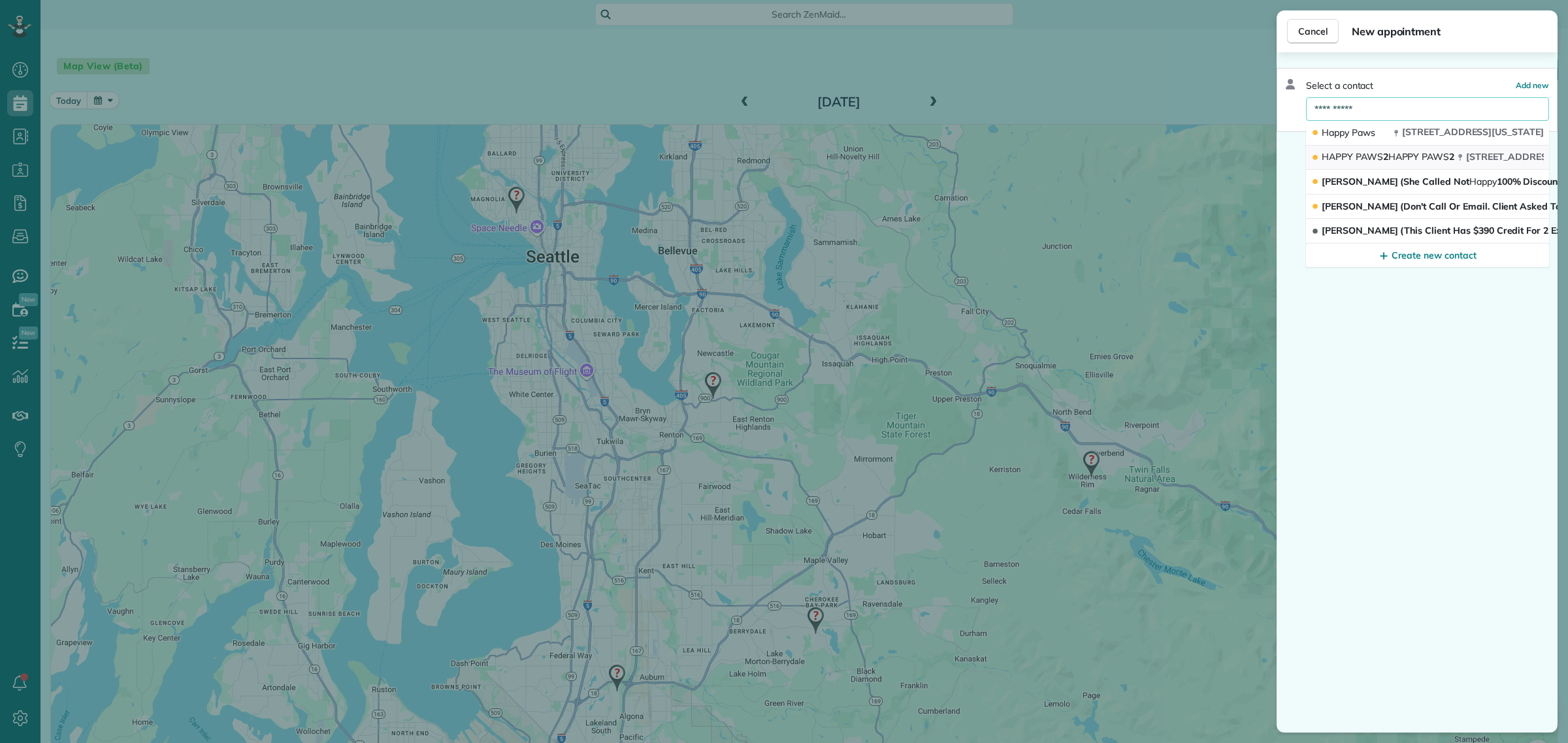
type input "**********"
click at [1403, 158] on span "HAPPY" at bounding box center [1403, 157] width 31 height 12
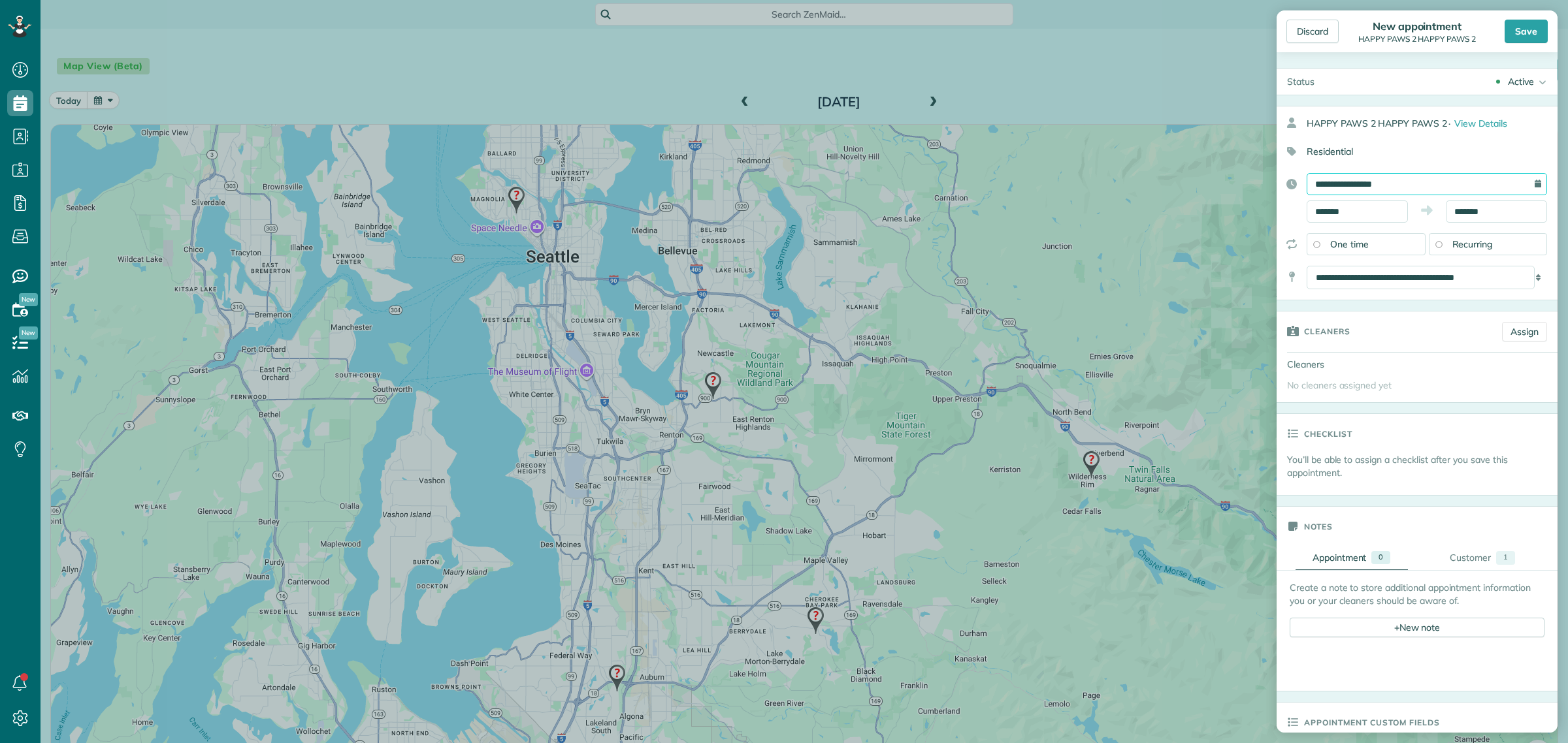
click at [1340, 187] on input "**********" at bounding box center [1426, 183] width 240 height 22
click at [1390, 315] on link "24" at bounding box center [1388, 313] width 21 height 21
click at [1343, 208] on input "*******" at bounding box center [1357, 212] width 102 height 22
type input "*******"
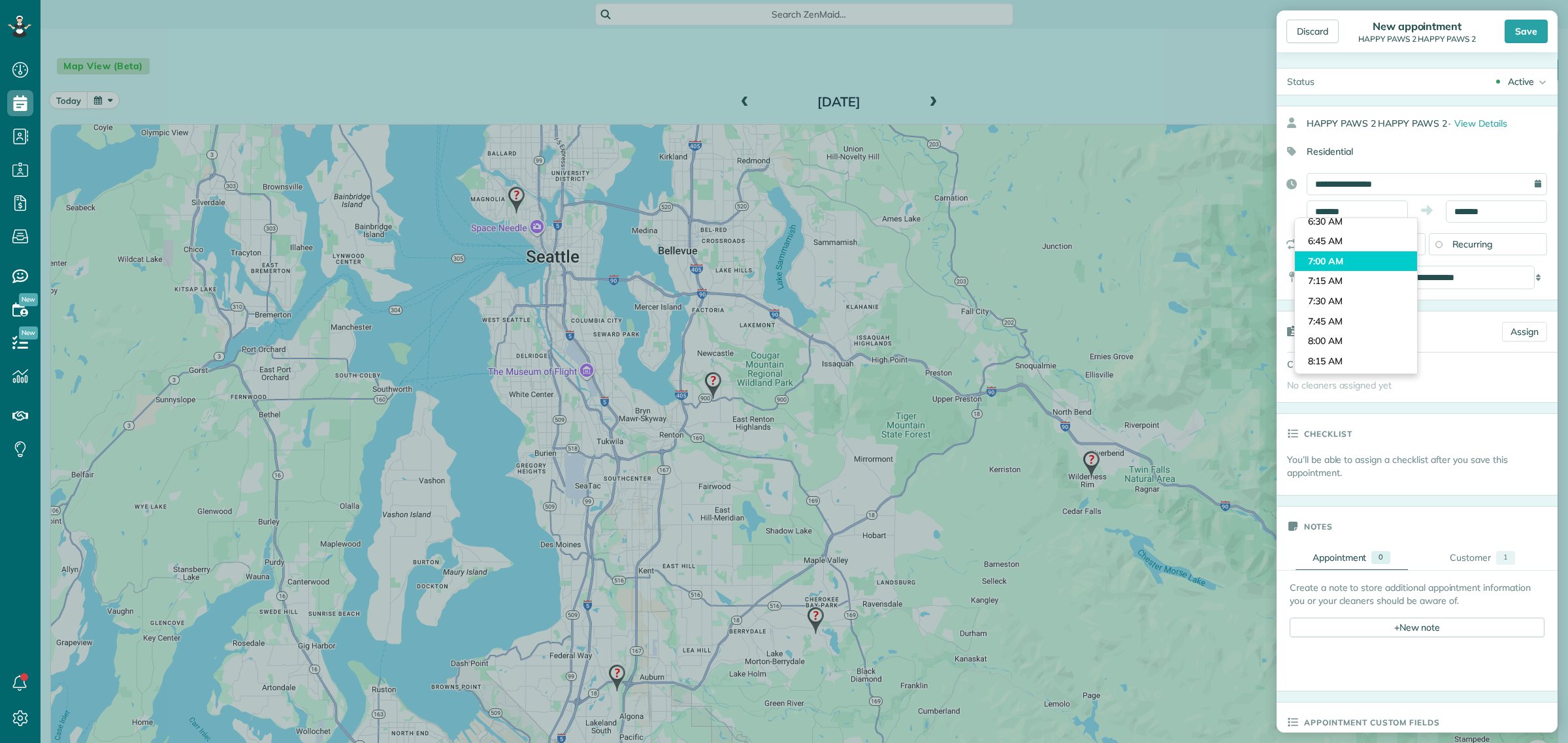
click at [1344, 262] on body "Dashboard Scheduling Calendar View List View Dispatch View - Weekly scheduling …" at bounding box center [784, 372] width 1568 height 743
click at [1526, 27] on div "Save" at bounding box center [1526, 31] width 43 height 24
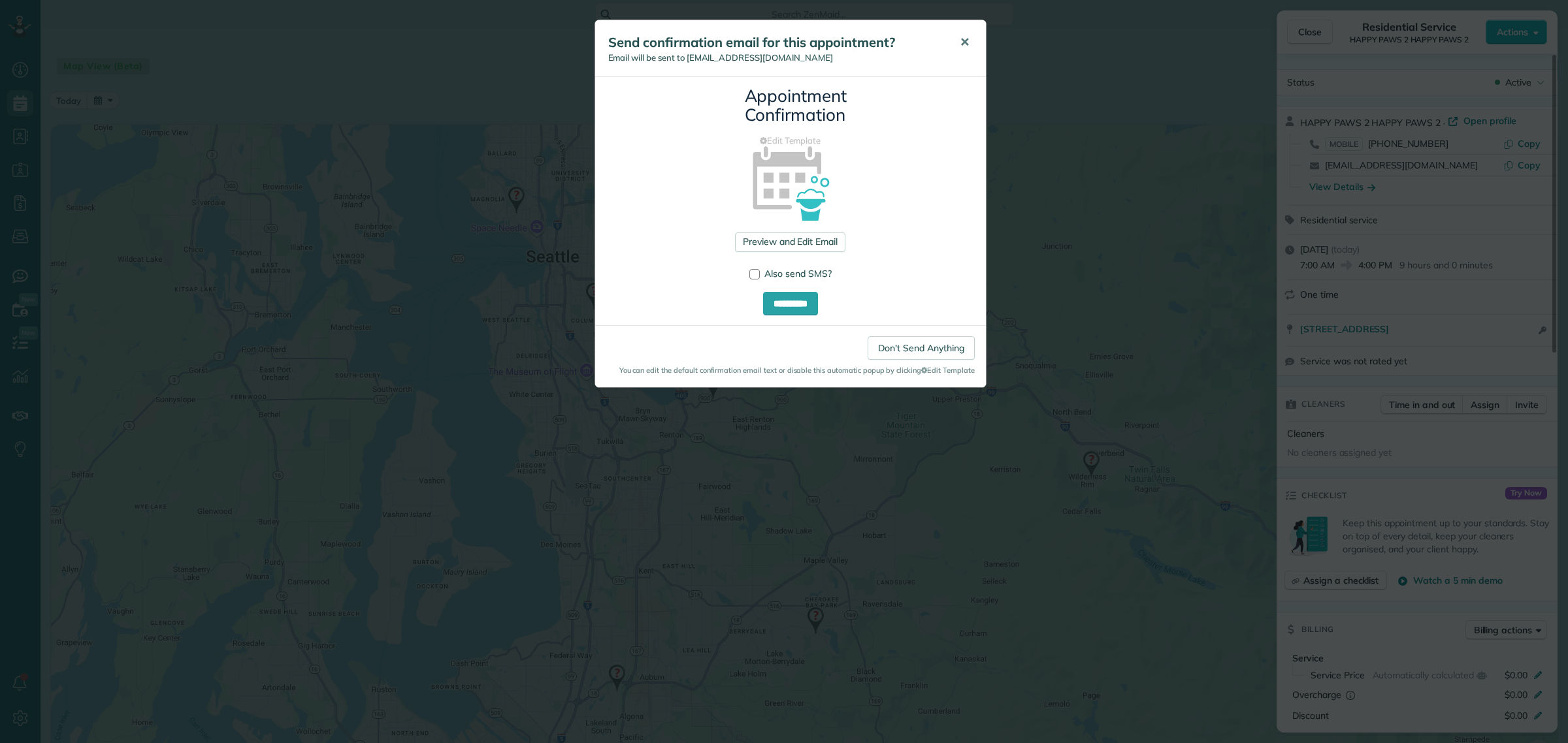
click at [968, 39] on span "✕" at bounding box center [964, 42] width 10 height 15
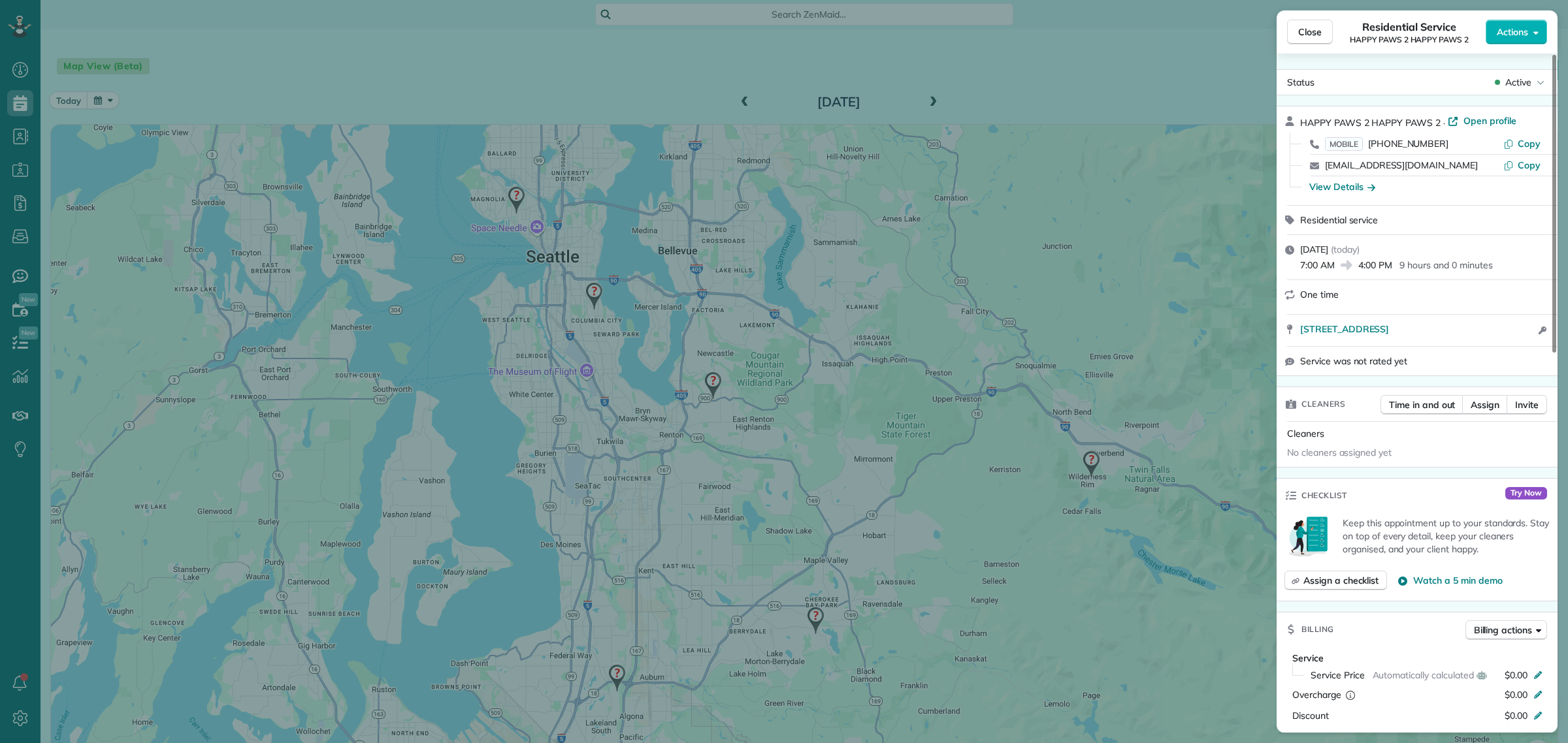
drag, startPoint x: 1438, startPoint y: 124, endPoint x: 1301, endPoint y: 121, distance: 137.0
click at [1301, 121] on div "HAPPY PAWS 2 HAPPY PAWS 2 · Open profile" at bounding box center [1425, 122] width 249 height 15
drag, startPoint x: 1530, startPoint y: 340, endPoint x: 1302, endPoint y: 330, distance: 228.2
click at [1302, 330] on div "[STREET_ADDRESS] Open in maps Open in maps Open access information" at bounding box center [1417, 330] width 281 height 31
click at [1322, 34] on button "Close" at bounding box center [1309, 32] width 45 height 25
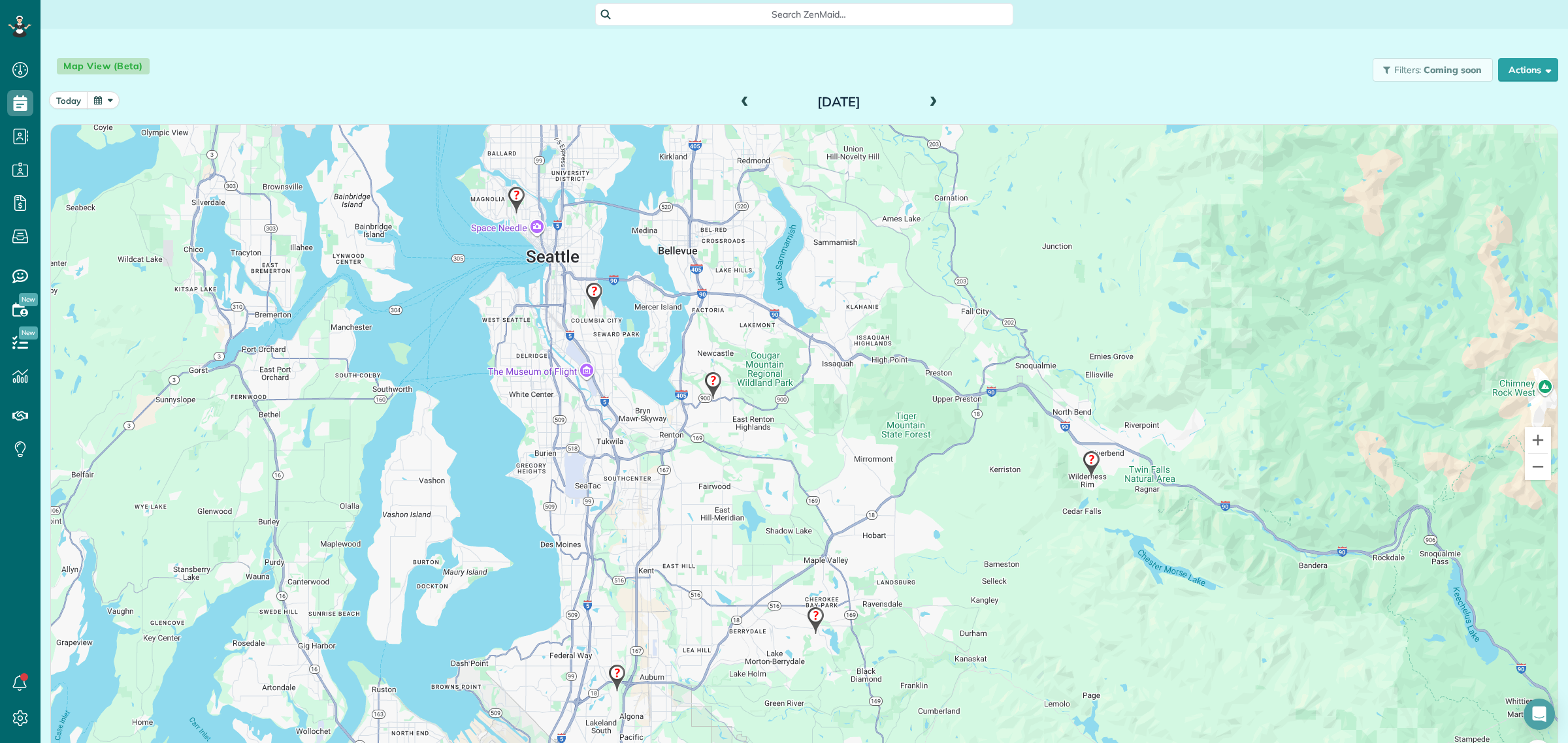
click at [611, 677] on img at bounding box center [616, 678] width 28 height 39
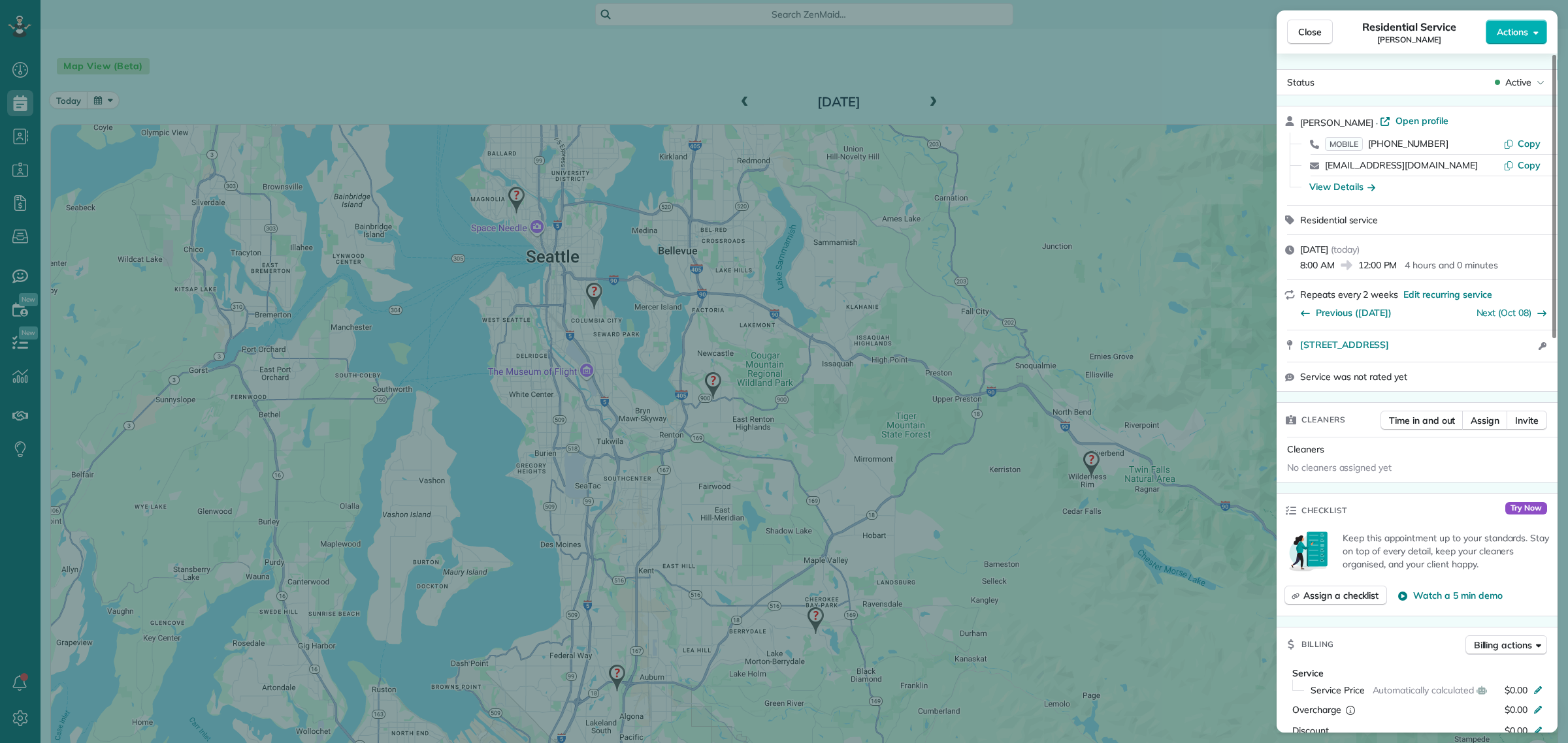
click at [1313, 36] on span "Close" at bounding box center [1309, 32] width 24 height 13
